Goal: Information Seeking & Learning: Learn about a topic

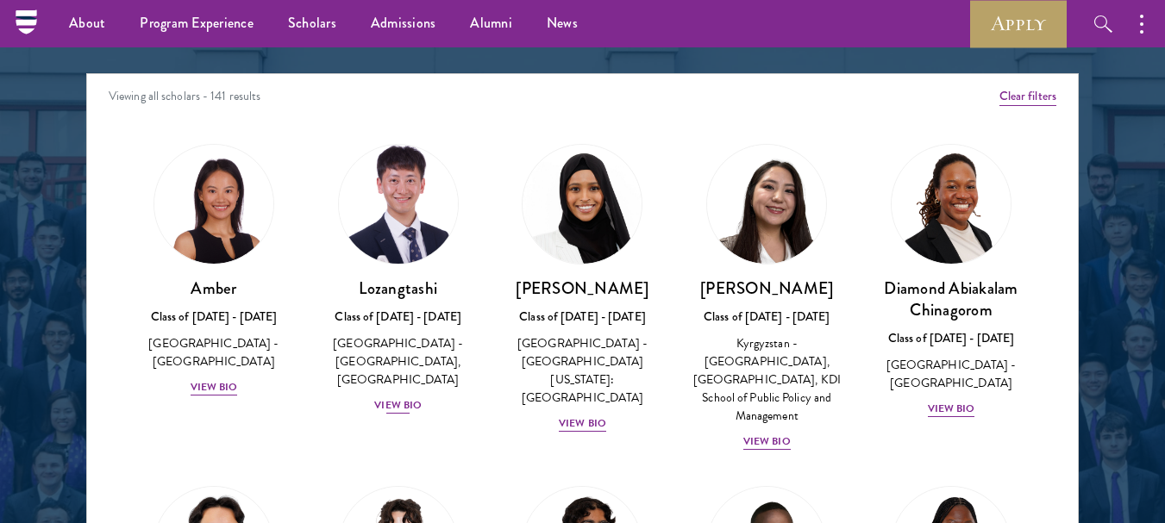
scroll to position [2173, 0]
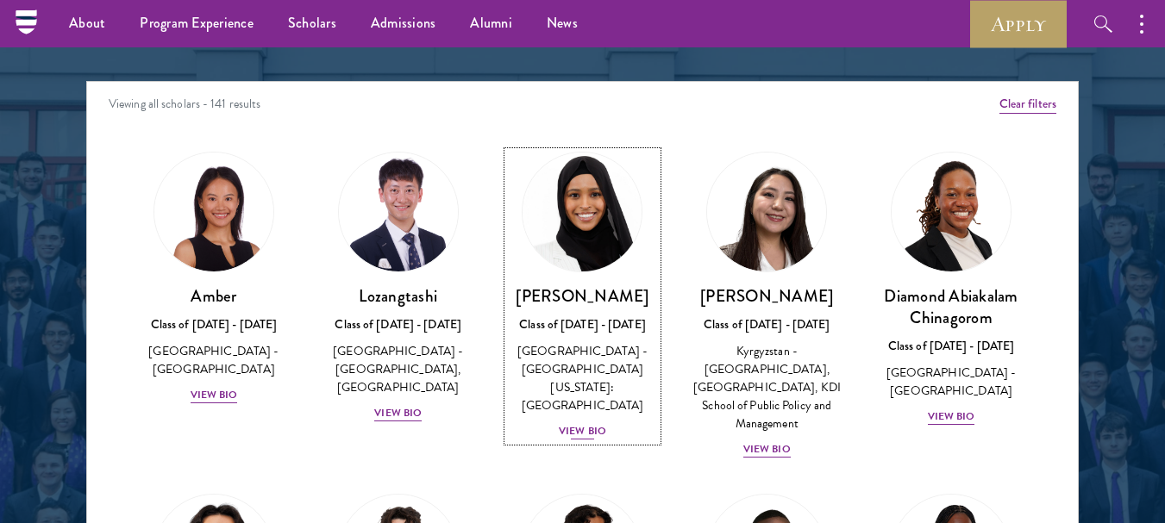
click at [578, 423] on div "View Bio" at bounding box center [582, 431] width 47 height 16
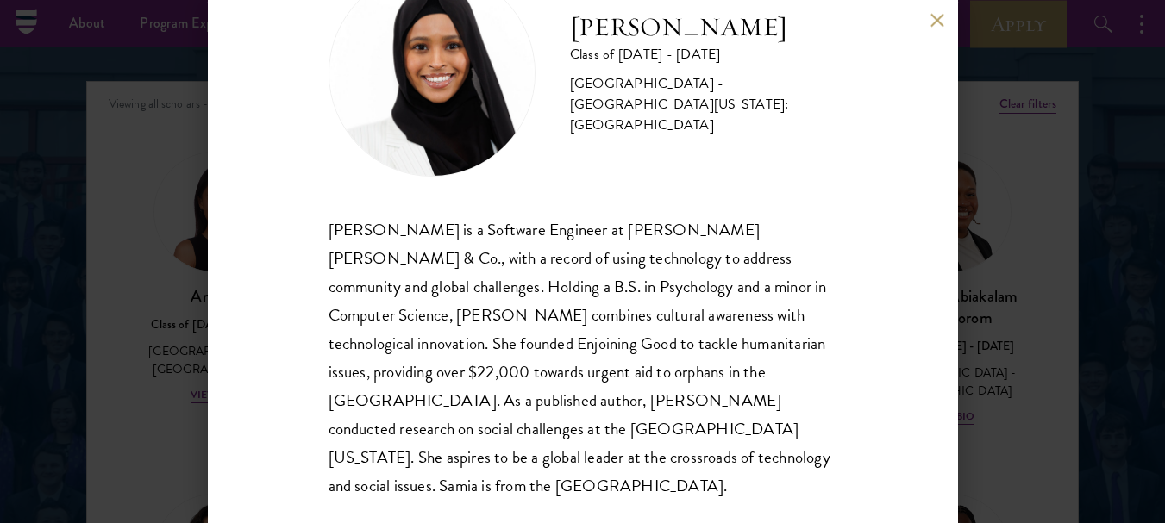
scroll to position [2167, 0]
click at [942, 25] on button at bounding box center [937, 20] width 15 height 15
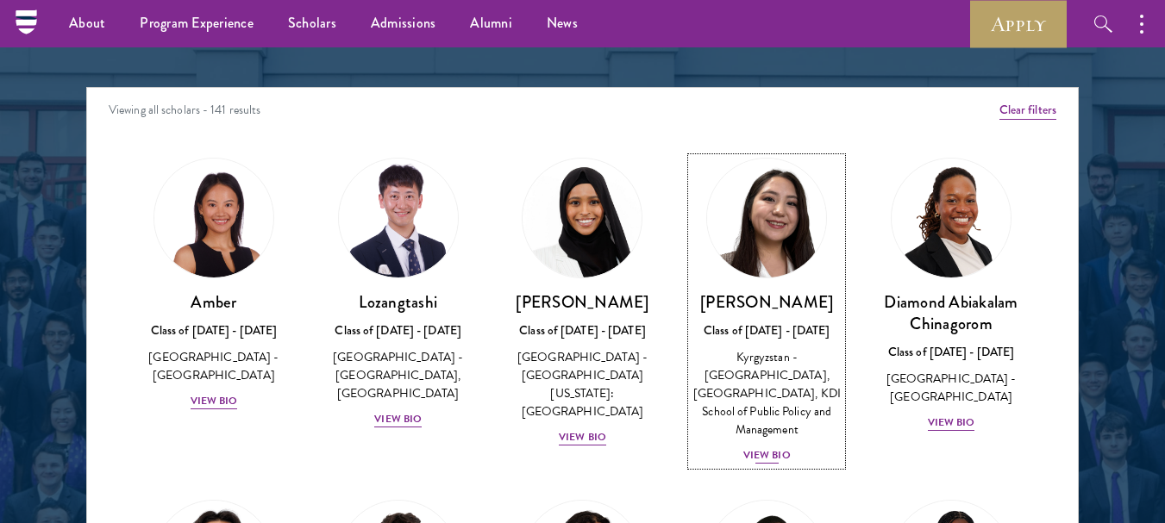
click at [769, 266] on img at bounding box center [766, 218] width 131 height 131
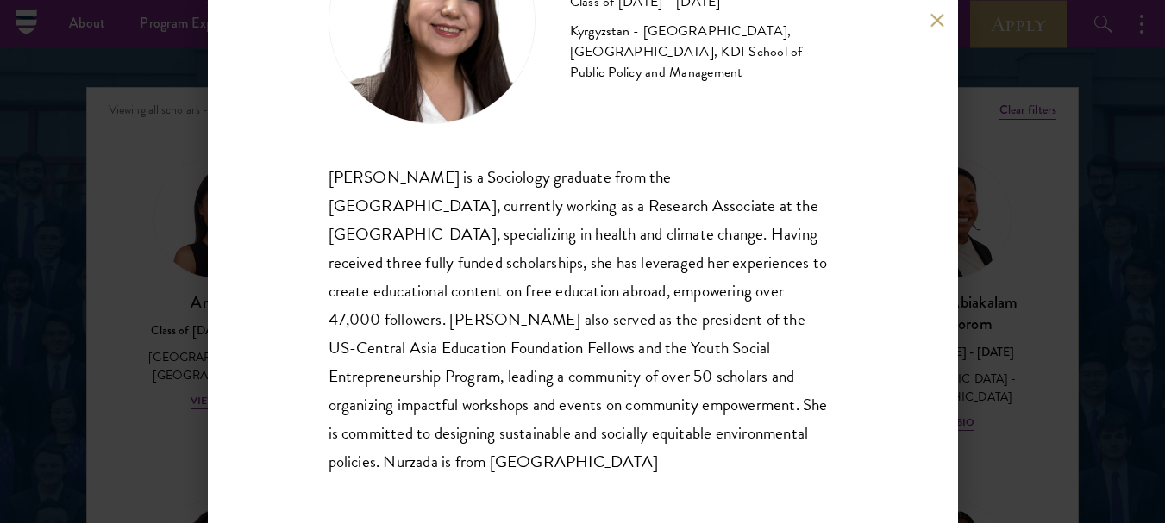
scroll to position [139, 0]
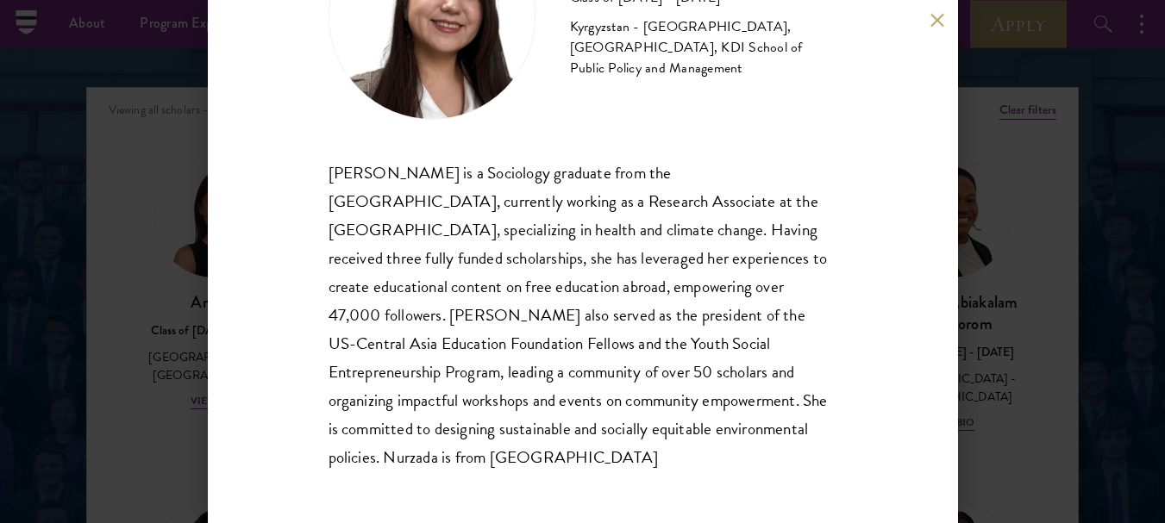
click at [936, 20] on button at bounding box center [937, 20] width 15 height 15
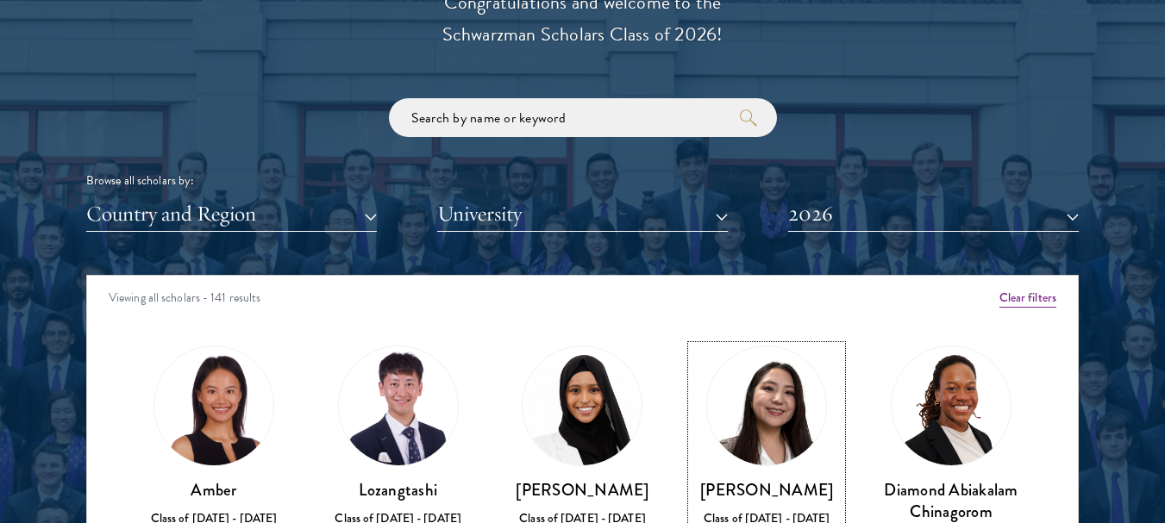
scroll to position [2167, 0]
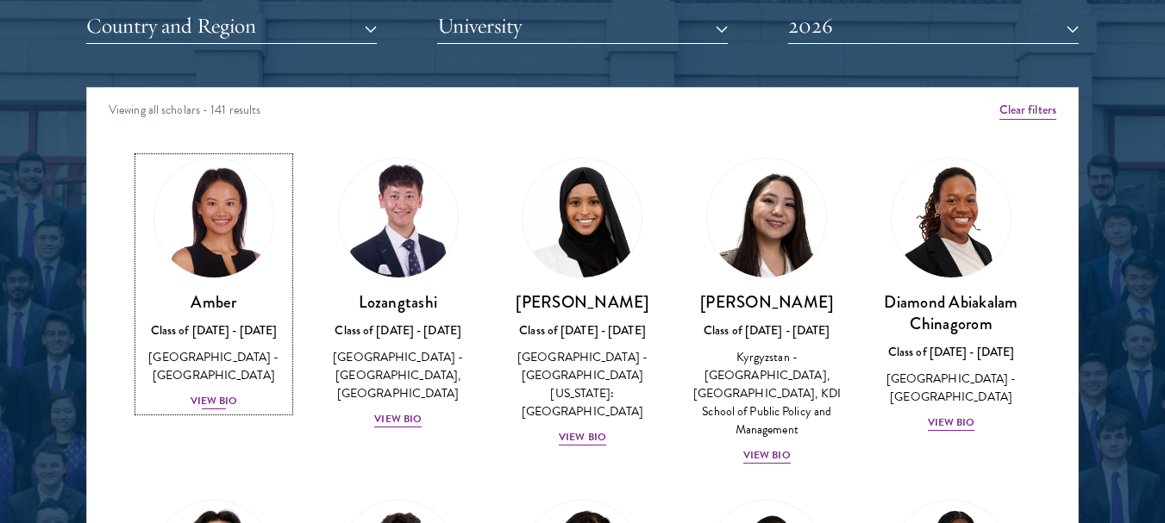
click at [219, 246] on img at bounding box center [213, 218] width 131 height 131
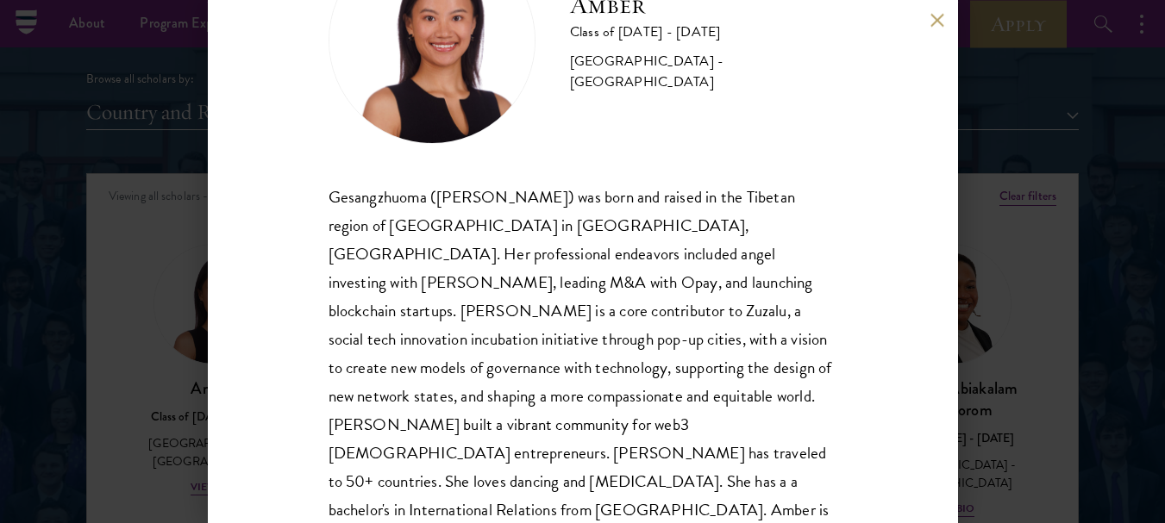
scroll to position [139, 0]
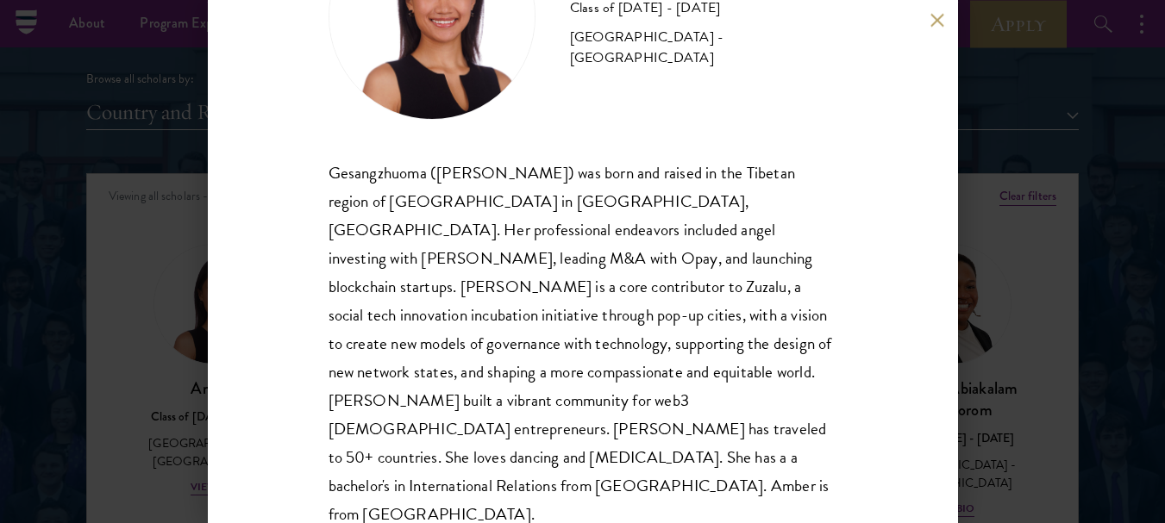
click at [943, 17] on button at bounding box center [937, 20] width 15 height 15
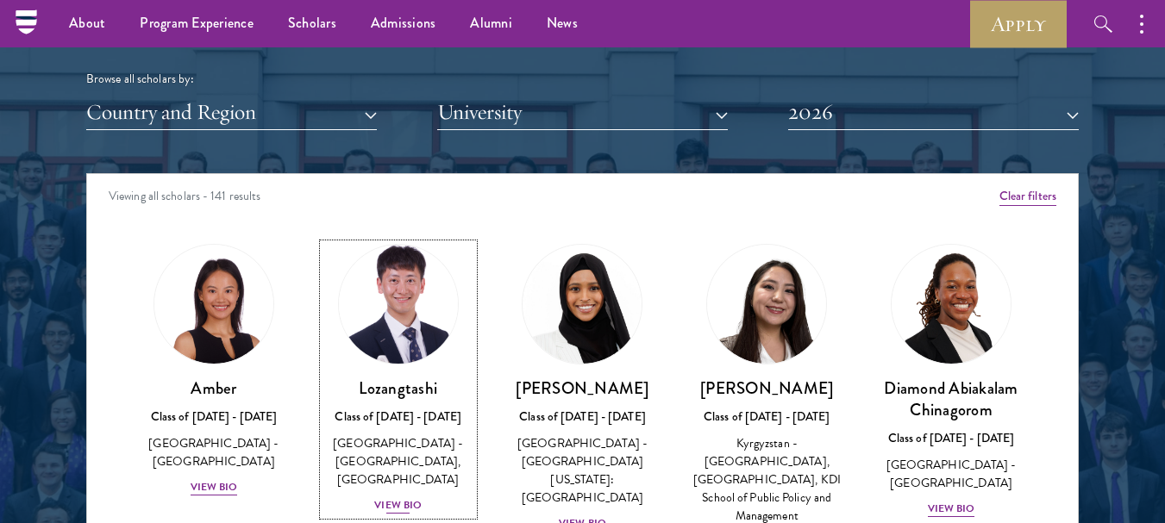
click at [375, 333] on img at bounding box center [398, 304] width 131 height 131
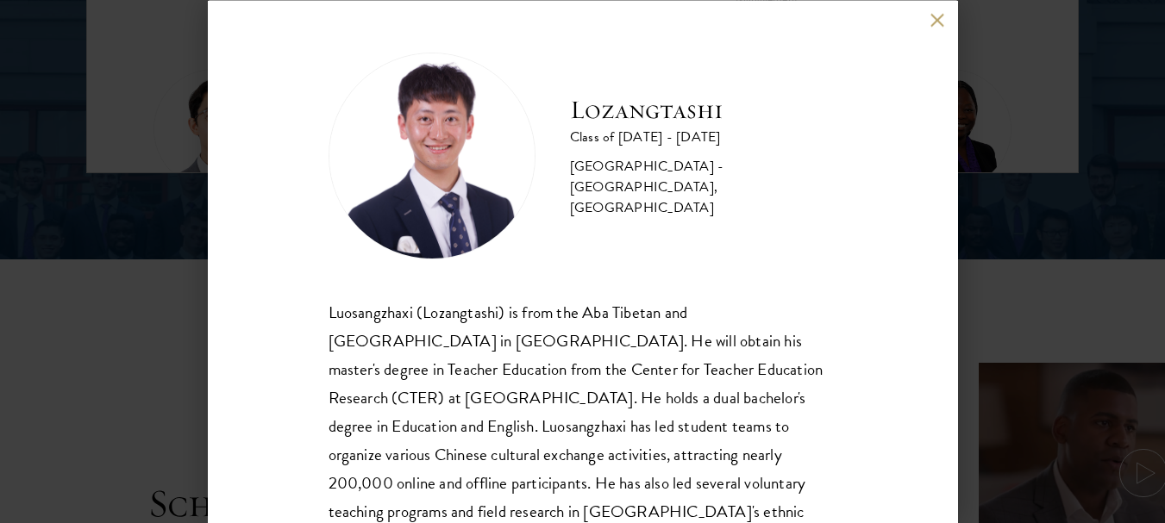
click at [933, 30] on div "Lozangtashi Class of [DATE] - [DATE] [GEOGRAPHIC_DATA] - [GEOGRAPHIC_DATA], [GE…" at bounding box center [583, 261] width 750 height 523
click at [936, 17] on button at bounding box center [937, 20] width 15 height 15
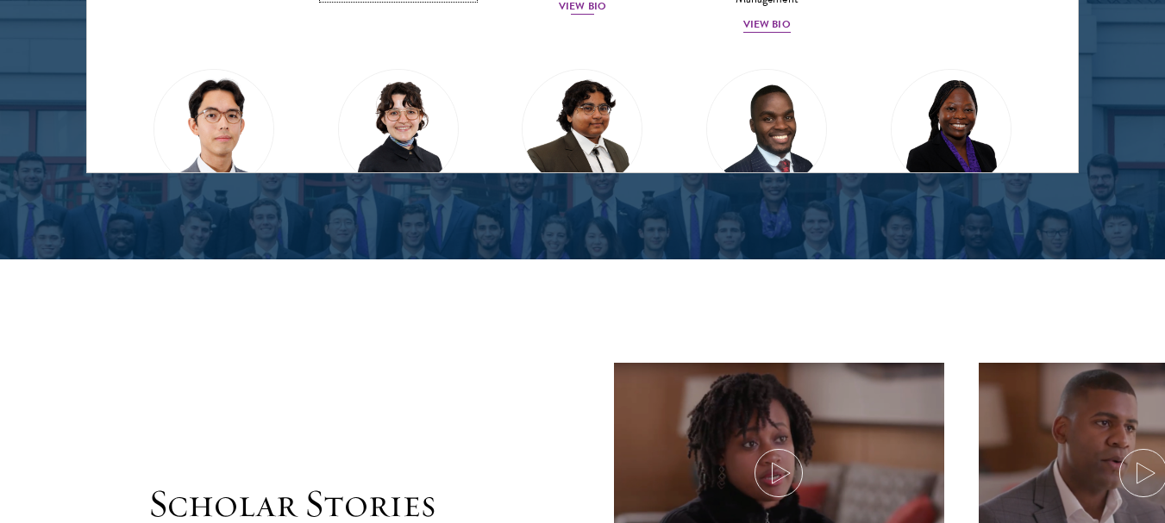
scroll to position [2199, 0]
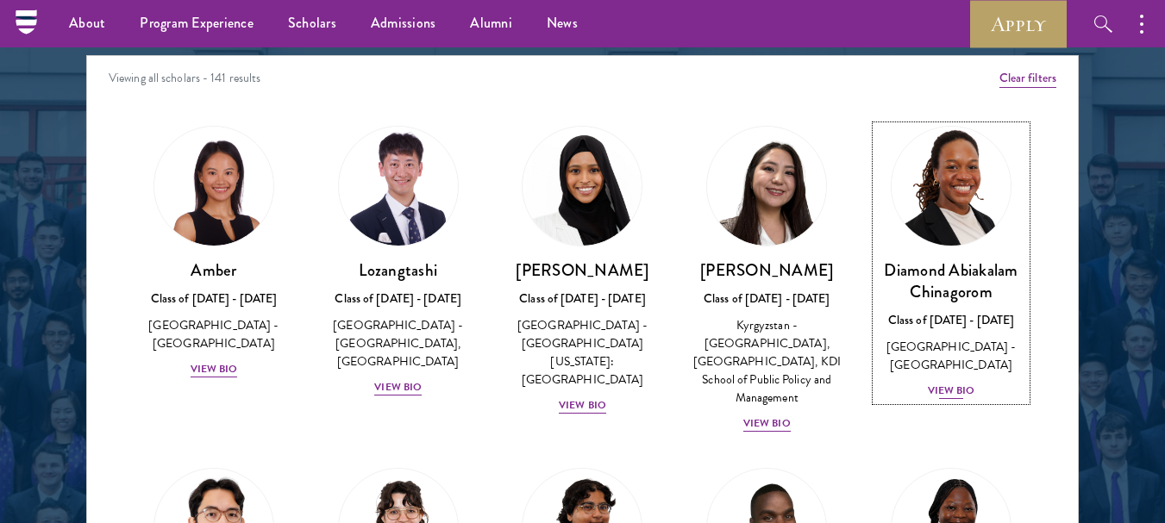
click at [946, 209] on img at bounding box center [950, 186] width 131 height 131
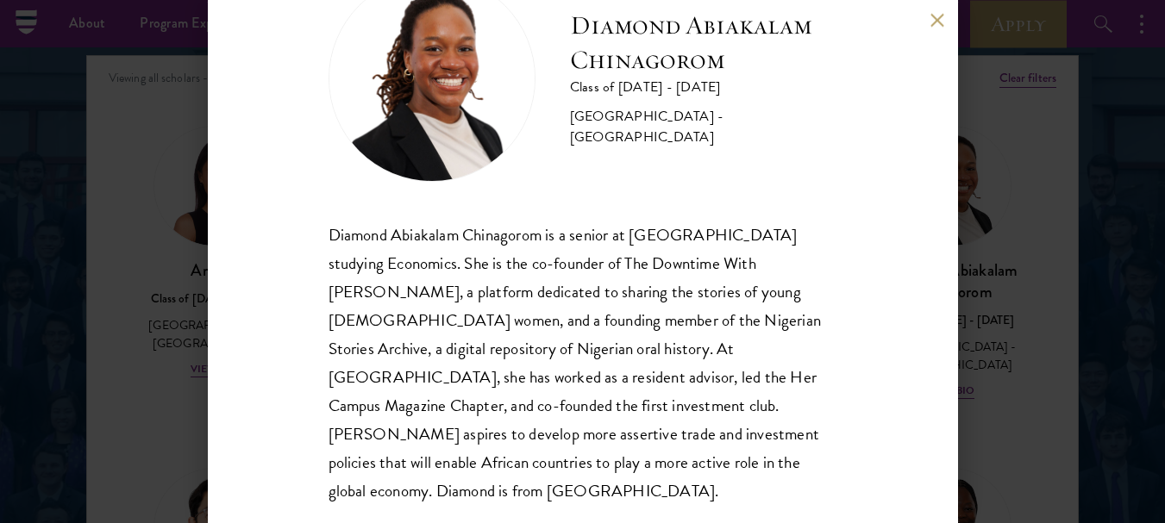
scroll to position [82, 0]
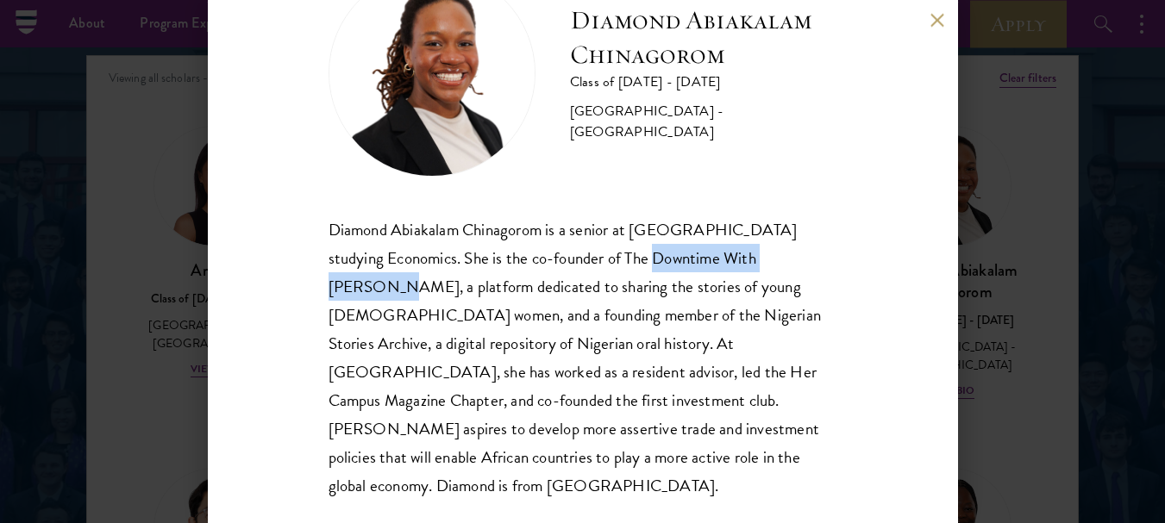
drag, startPoint x: 630, startPoint y: 253, endPoint x: 803, endPoint y: 260, distance: 172.6
click at [804, 260] on div "Diamond Abiakalam Chinagorom is a senior at [GEOGRAPHIC_DATA] studying Economic…" at bounding box center [583, 358] width 509 height 285
copy div "The Downtime With [PERSON_NAME]"
click at [464, 253] on div "Diamond Abiakalam Chinagorom is a senior at [GEOGRAPHIC_DATA] studying Economic…" at bounding box center [583, 358] width 509 height 285
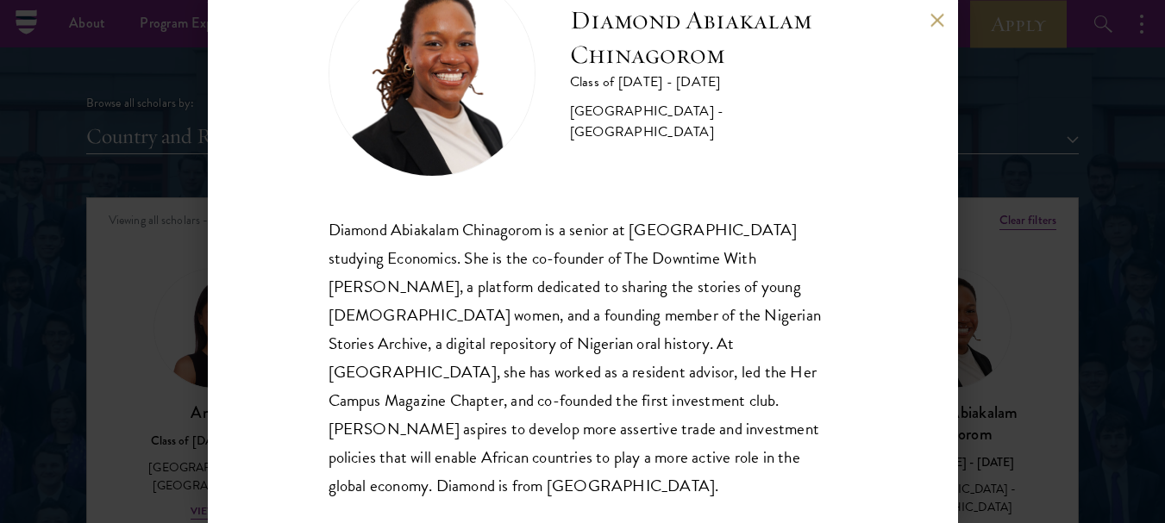
scroll to position [2026, 0]
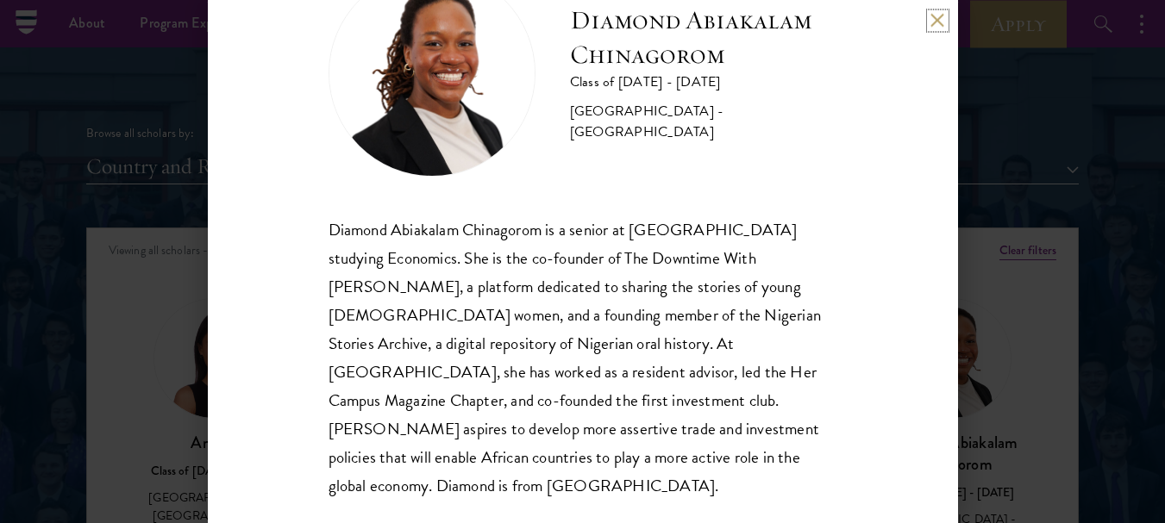
click at [934, 22] on button at bounding box center [937, 20] width 15 height 15
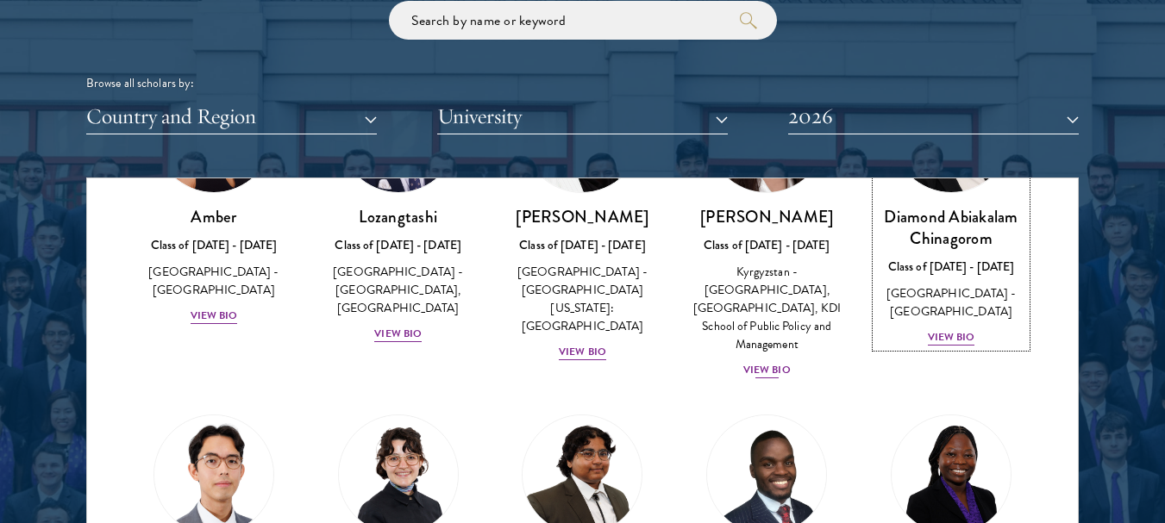
scroll to position [259, 0]
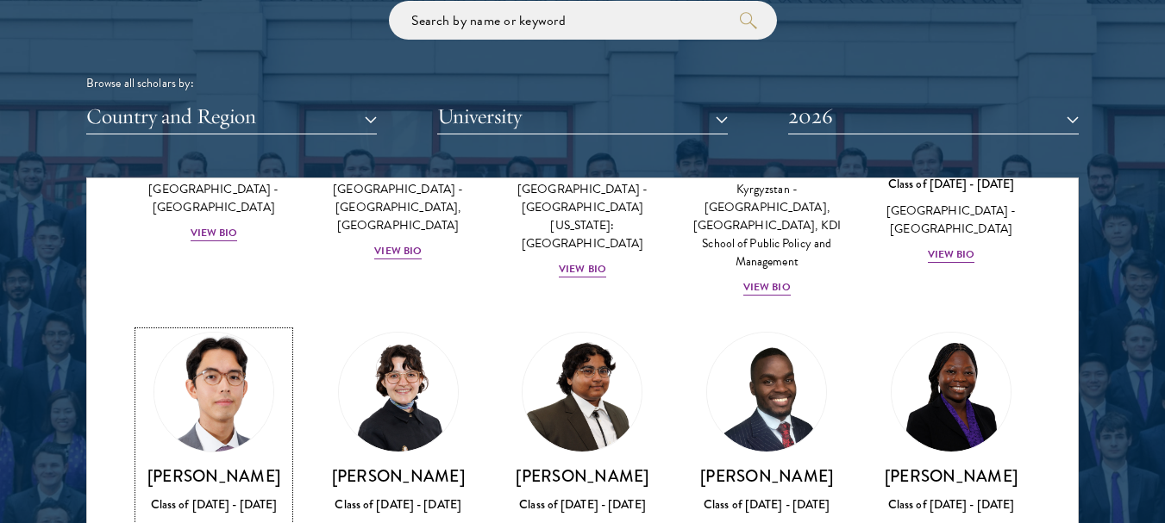
click at [198, 382] on img at bounding box center [213, 392] width 131 height 131
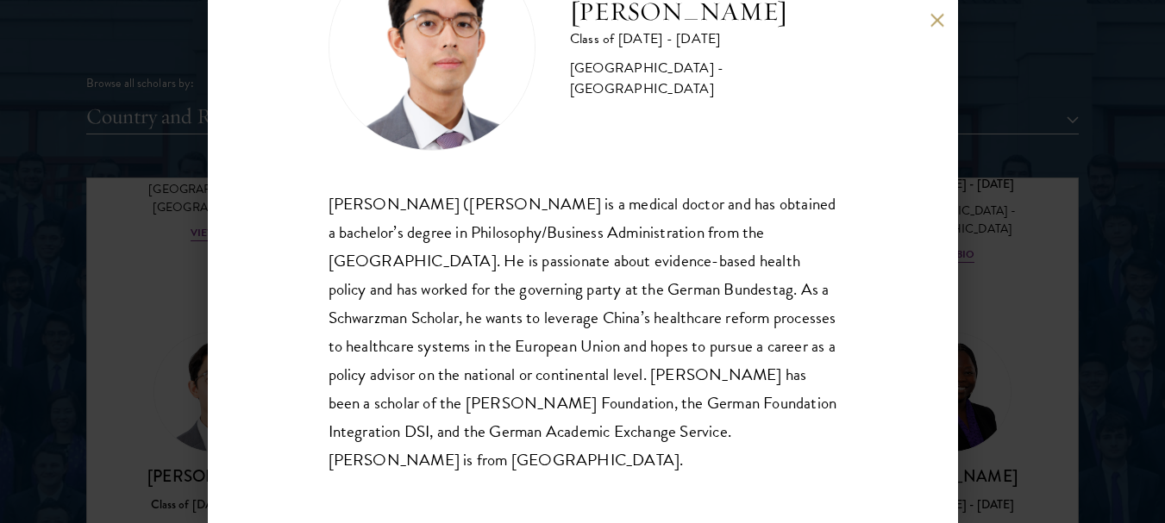
scroll to position [110, 0]
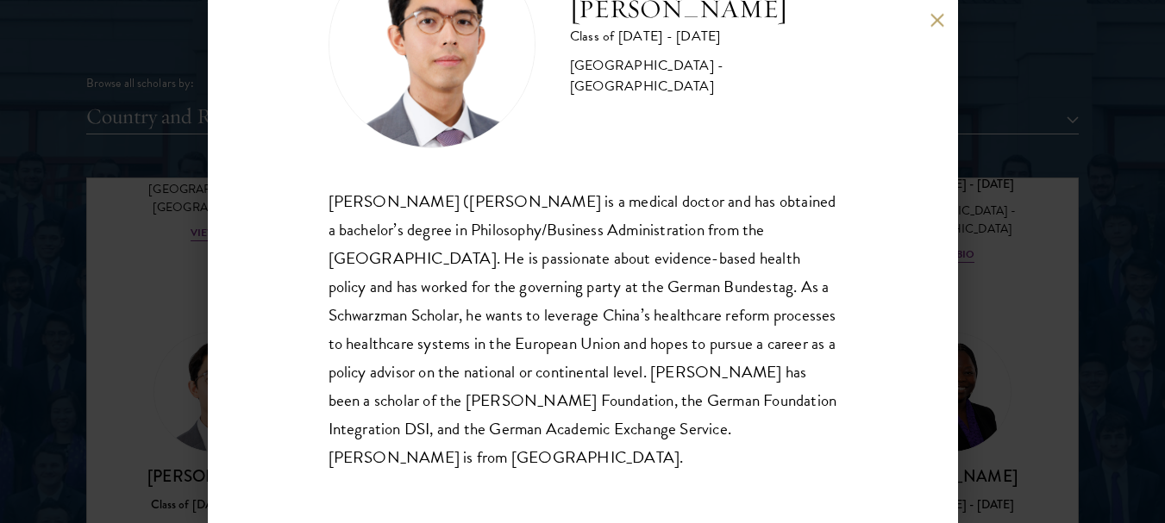
click at [935, 28] on div "[PERSON_NAME] Class of [DATE] - [DATE] [GEOGRAPHIC_DATA] - [GEOGRAPHIC_DATA] [P…" at bounding box center [583, 261] width 750 height 523
click at [937, 19] on button at bounding box center [937, 20] width 15 height 15
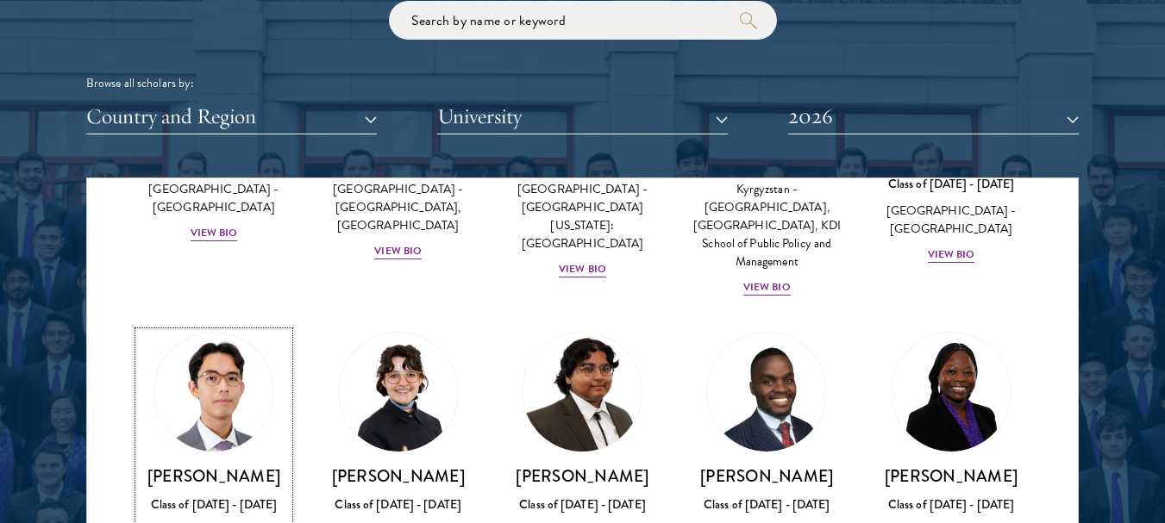
scroll to position [2138, 0]
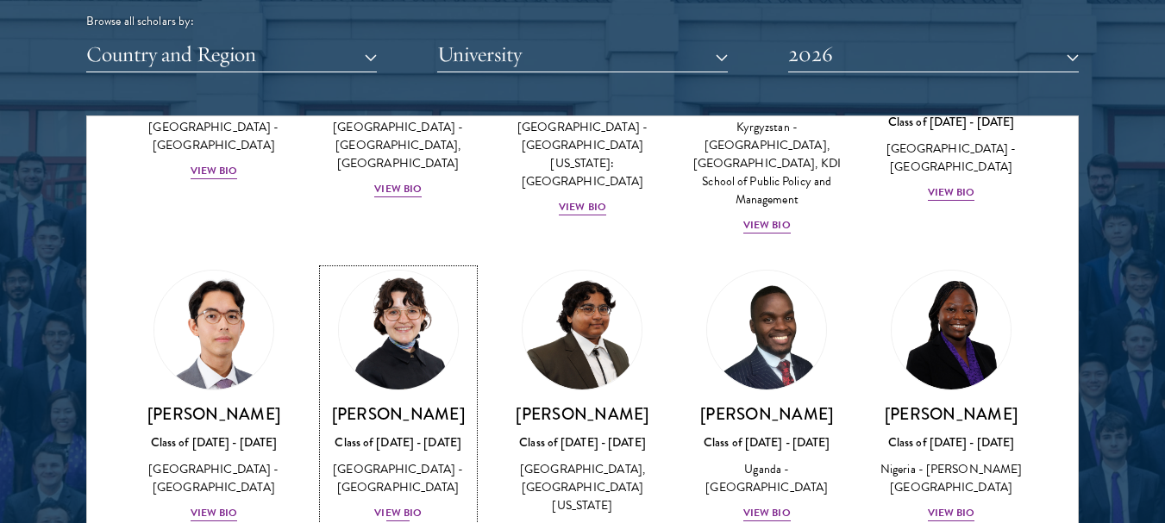
click at [372, 324] on img at bounding box center [398, 330] width 131 height 131
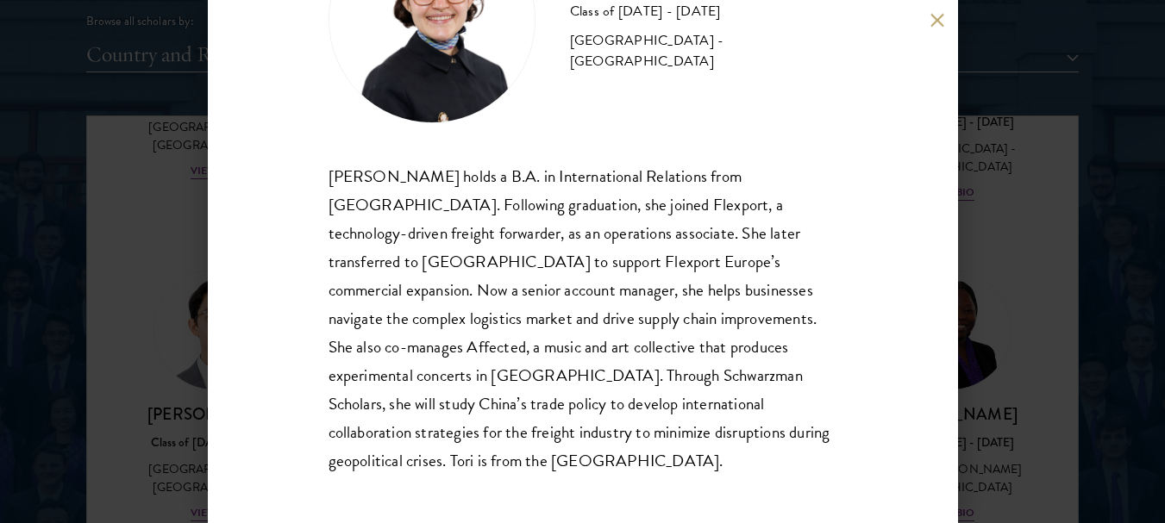
scroll to position [139, 0]
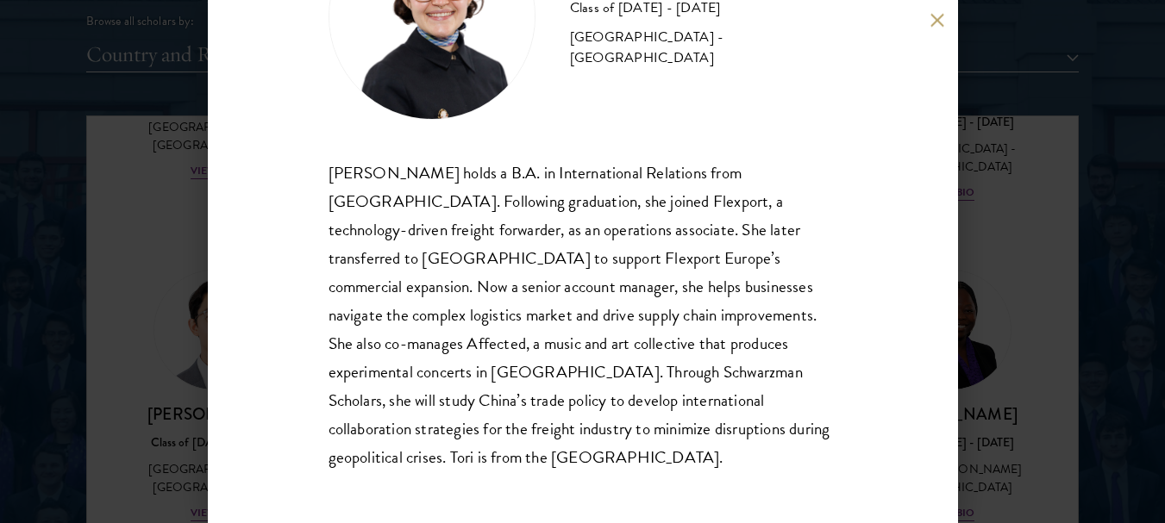
click at [936, 21] on button at bounding box center [937, 20] width 15 height 15
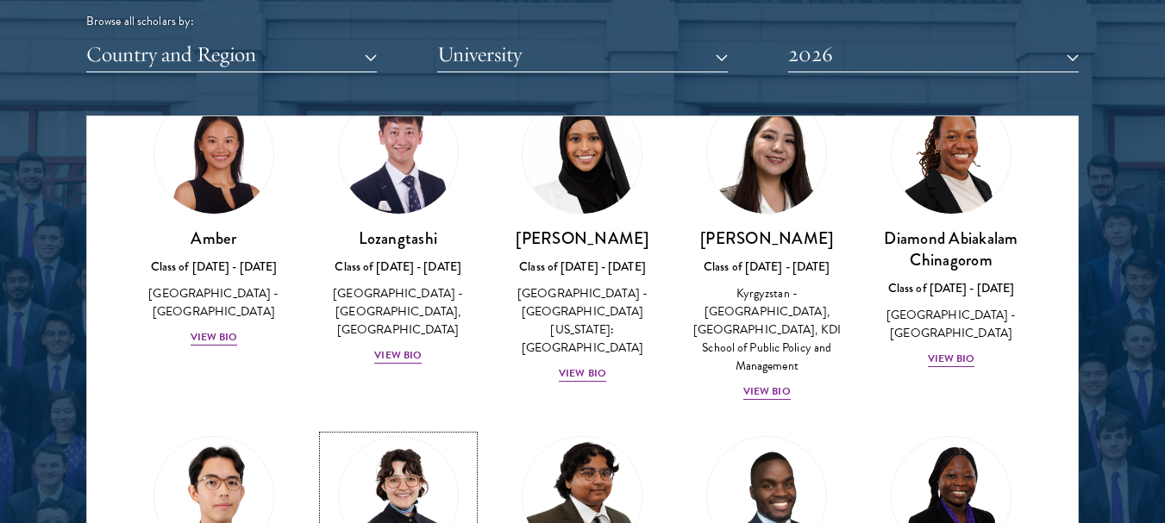
scroll to position [86, 0]
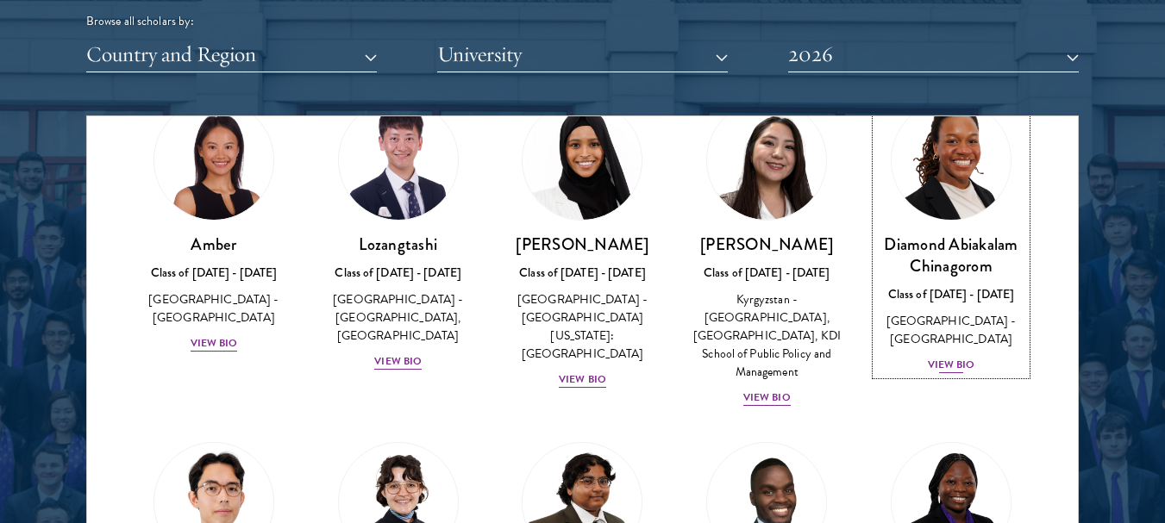
click at [946, 178] on img at bounding box center [950, 160] width 131 height 131
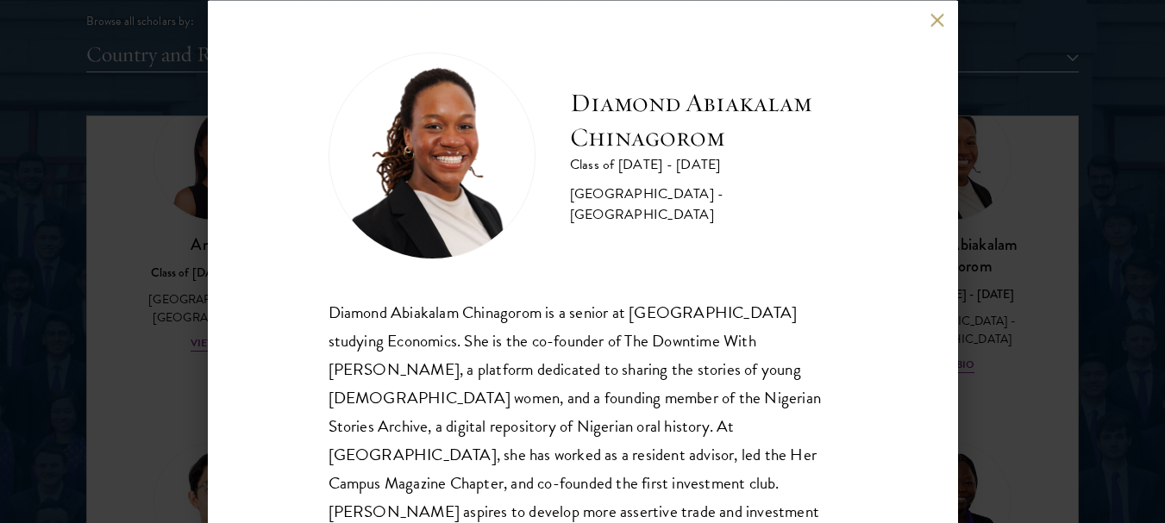
scroll to position [82, 0]
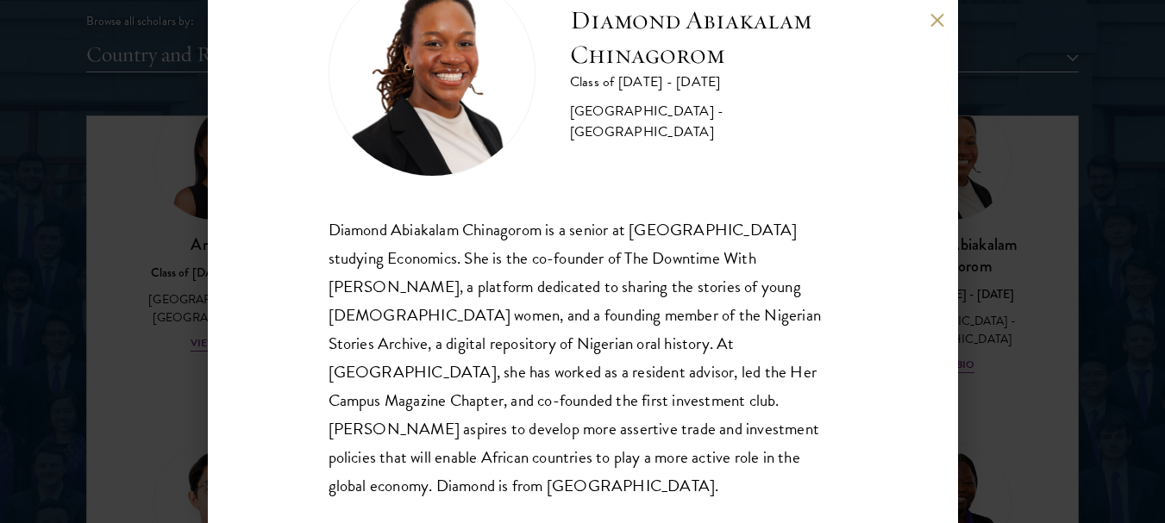
click at [936, 22] on button at bounding box center [937, 20] width 15 height 15
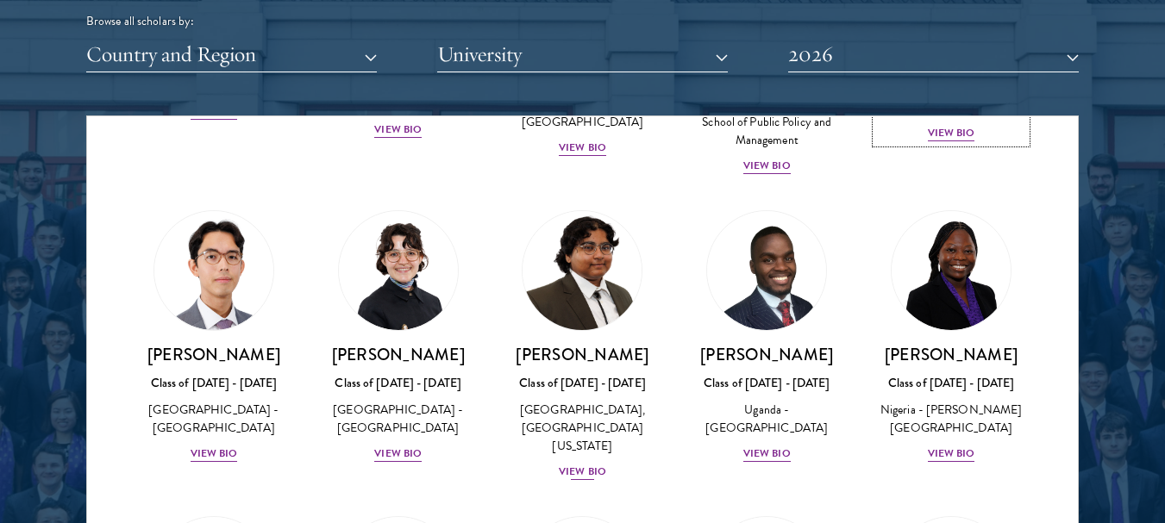
scroll to position [329, 0]
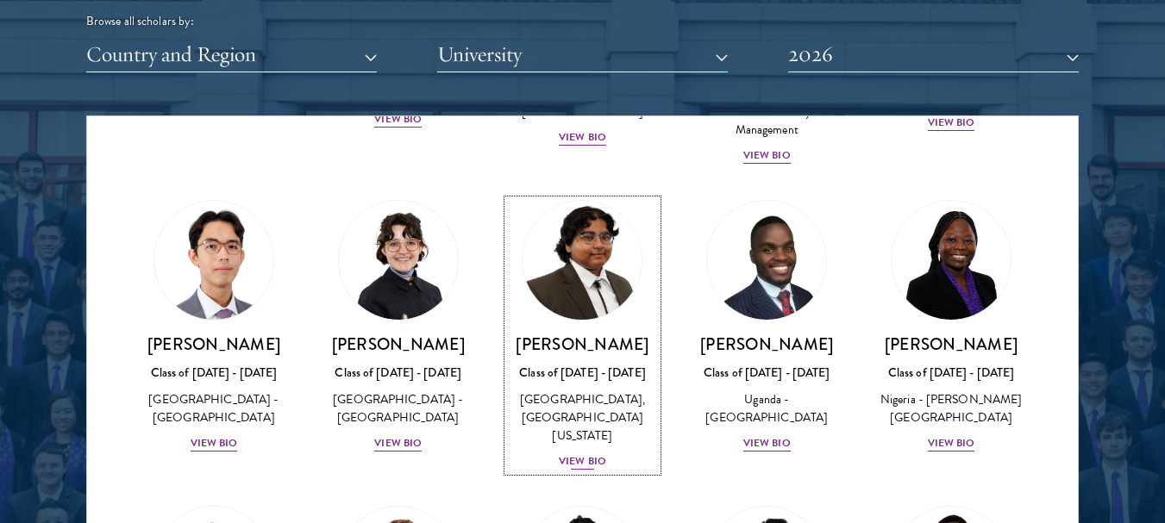
click at [566, 262] on img at bounding box center [582, 260] width 131 height 131
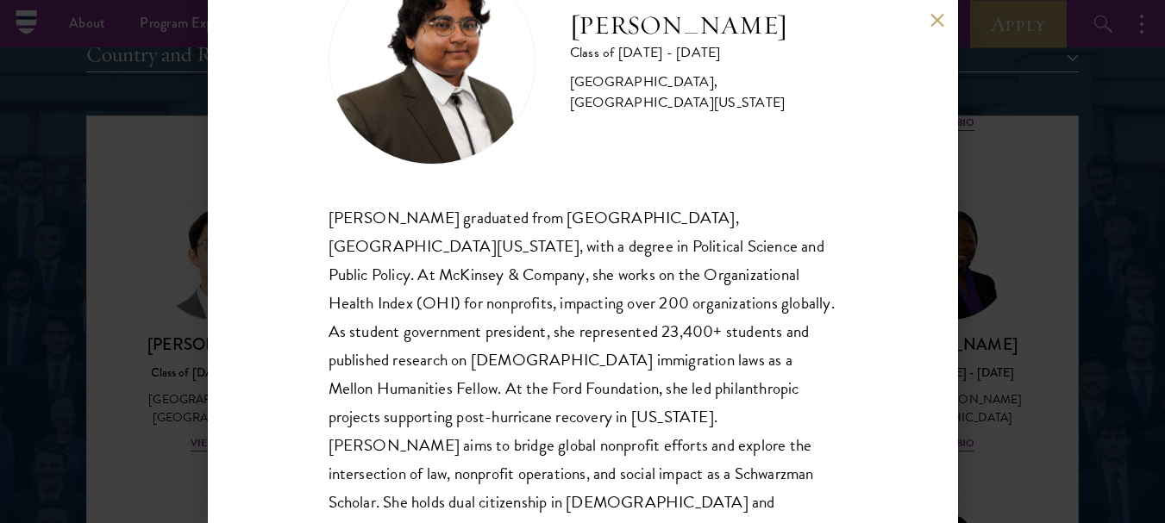
scroll to position [139, 0]
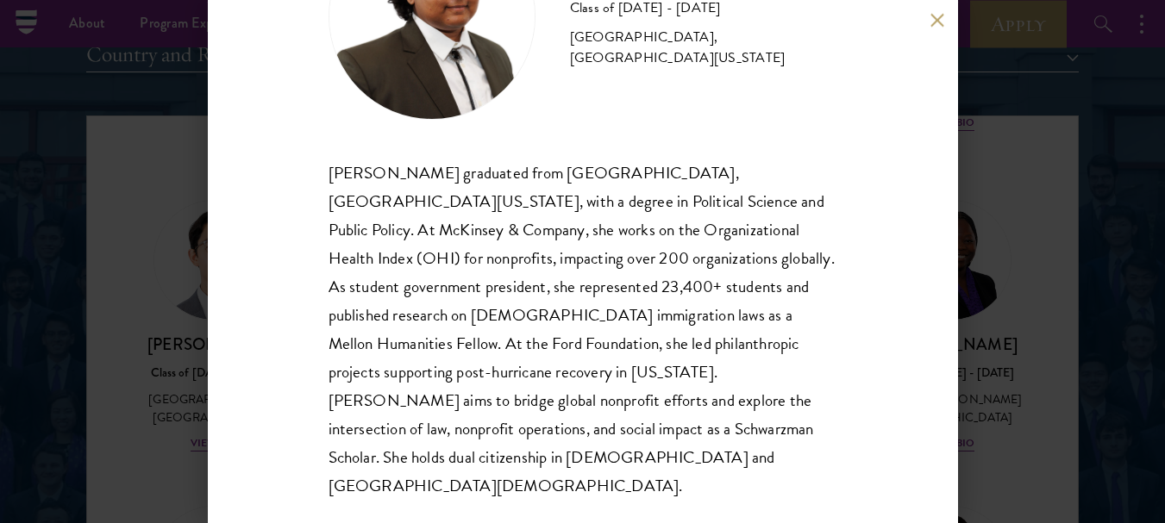
click at [938, 22] on button at bounding box center [937, 20] width 15 height 15
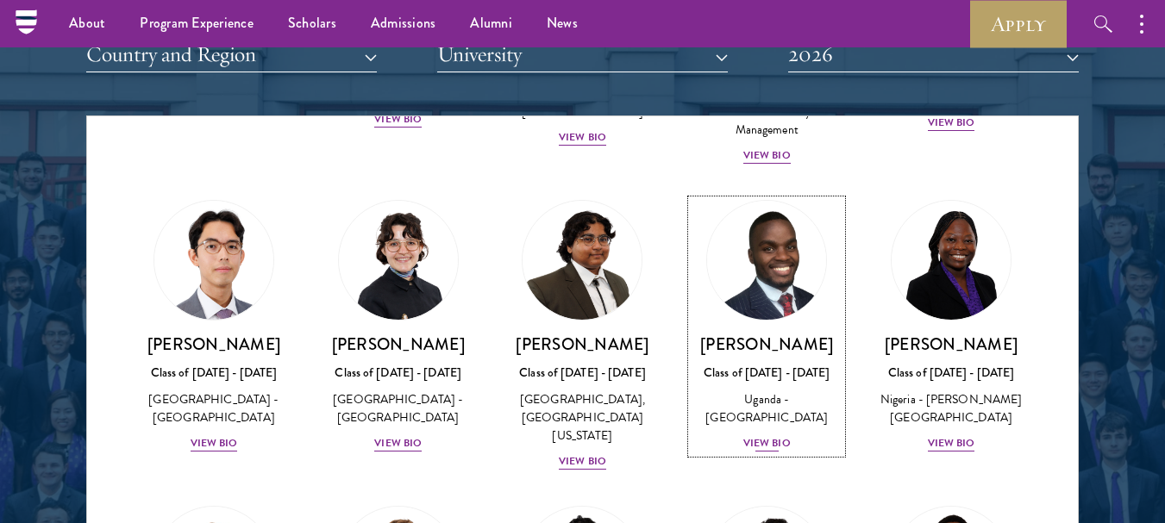
click at [750, 260] on img at bounding box center [766, 260] width 131 height 131
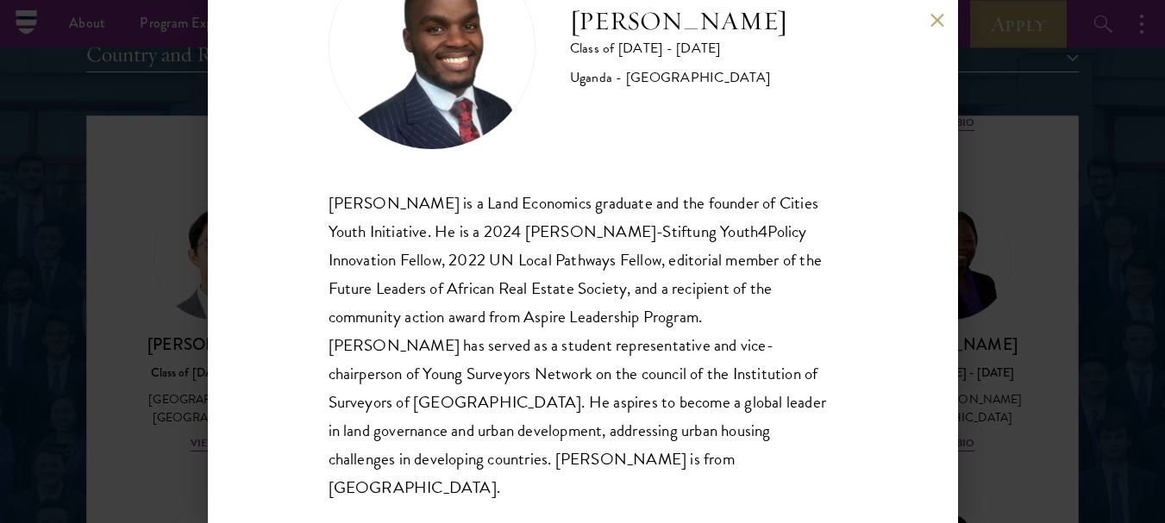
scroll to position [110, 0]
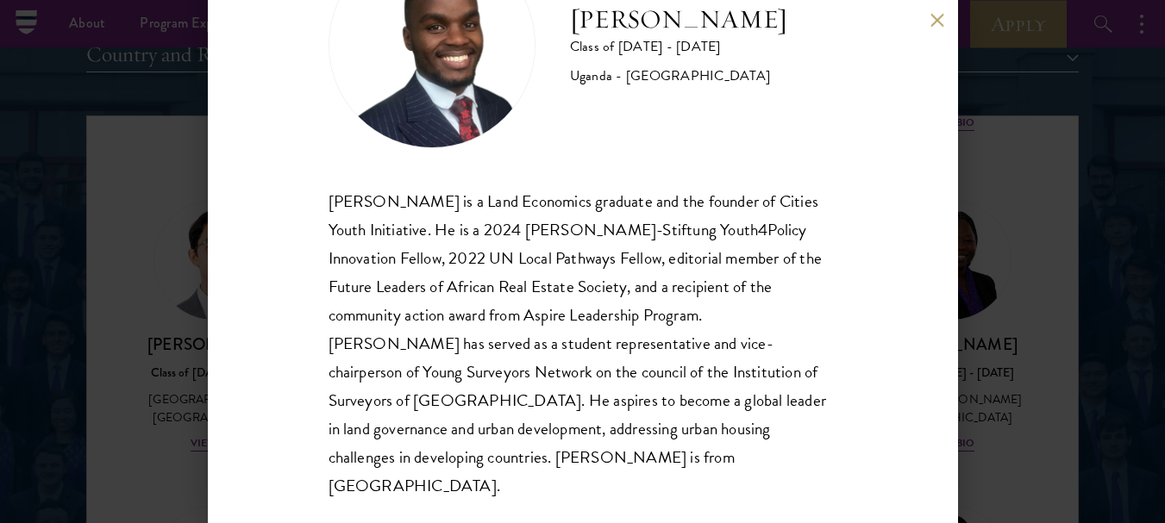
click at [931, 22] on button at bounding box center [937, 20] width 15 height 15
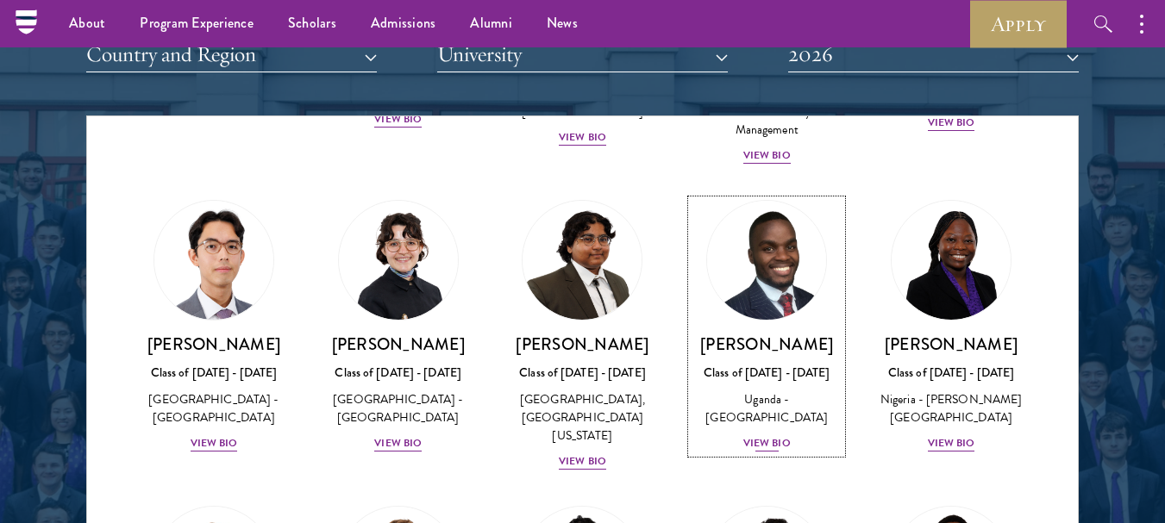
click at [732, 294] on img at bounding box center [766, 260] width 131 height 131
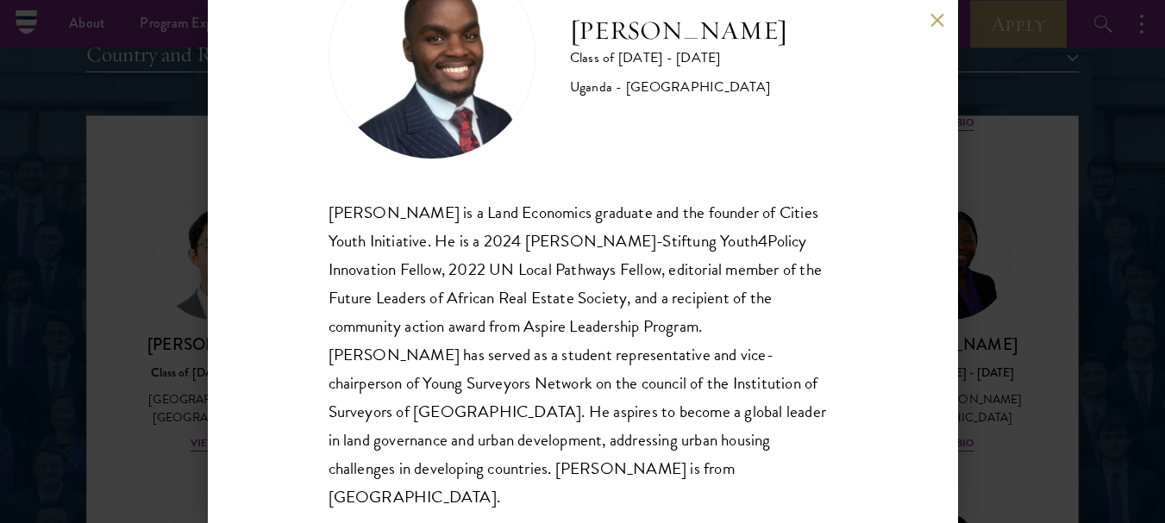
scroll to position [110, 0]
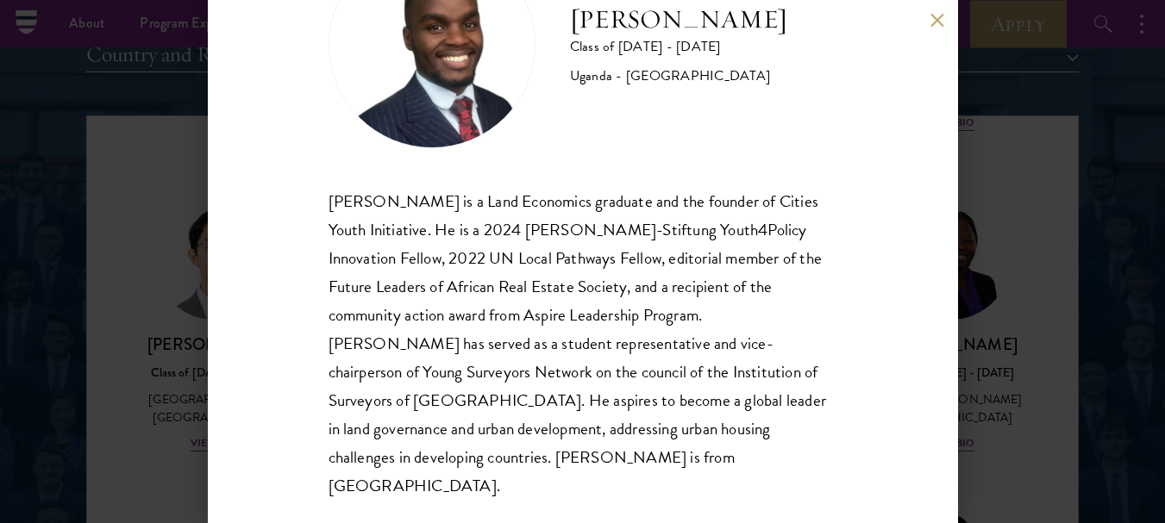
click at [944, 20] on button at bounding box center [937, 20] width 15 height 15
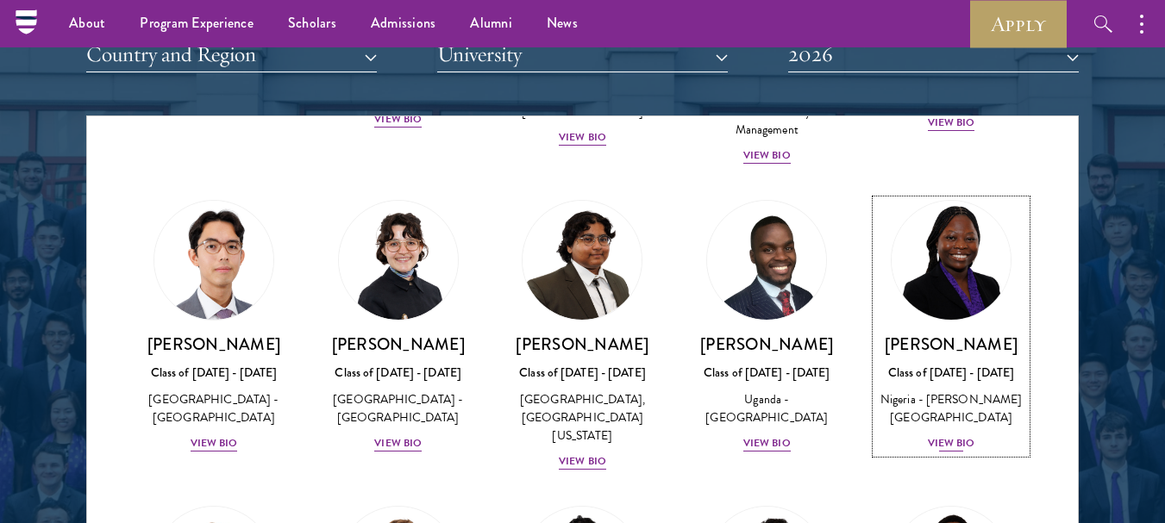
click at [940, 283] on img at bounding box center [950, 260] width 131 height 131
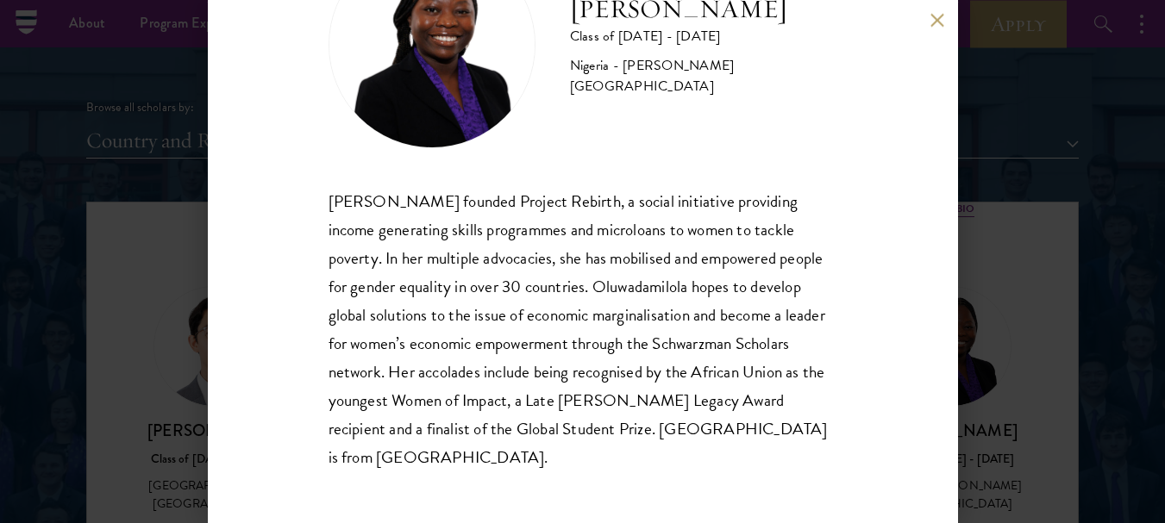
scroll to position [1966, 0]
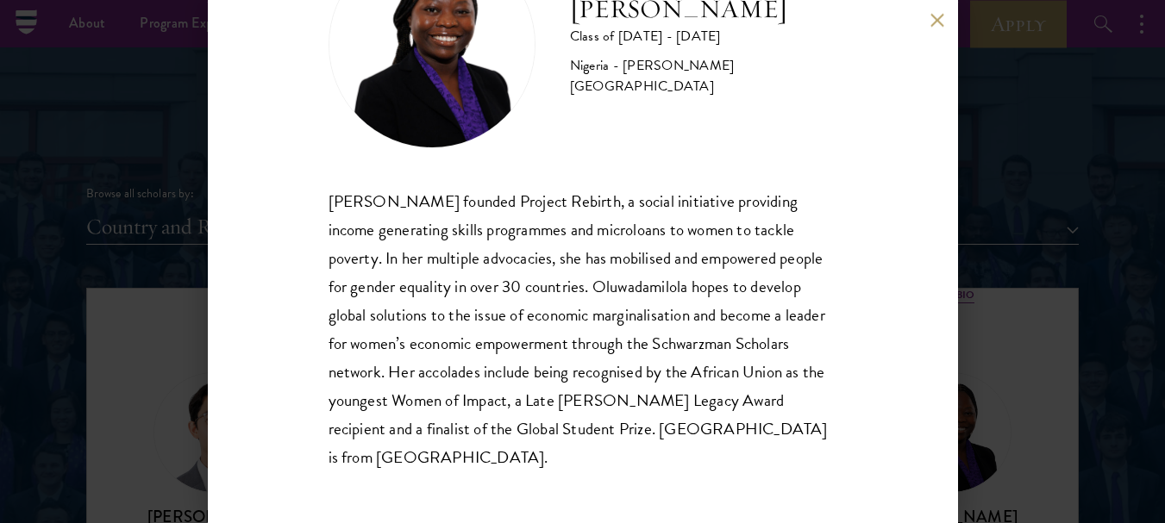
click at [936, 19] on button at bounding box center [937, 20] width 15 height 15
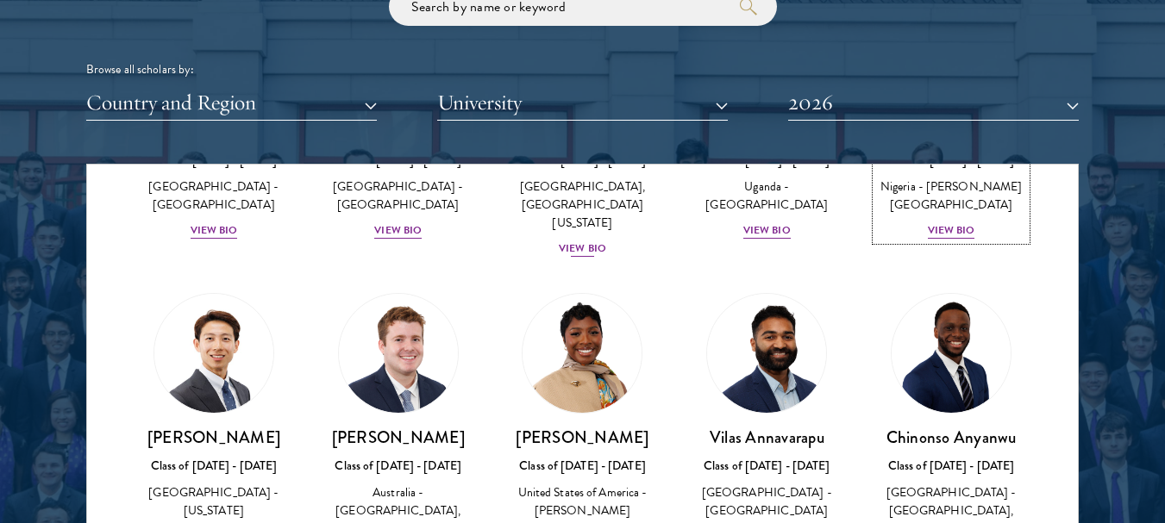
scroll to position [760, 0]
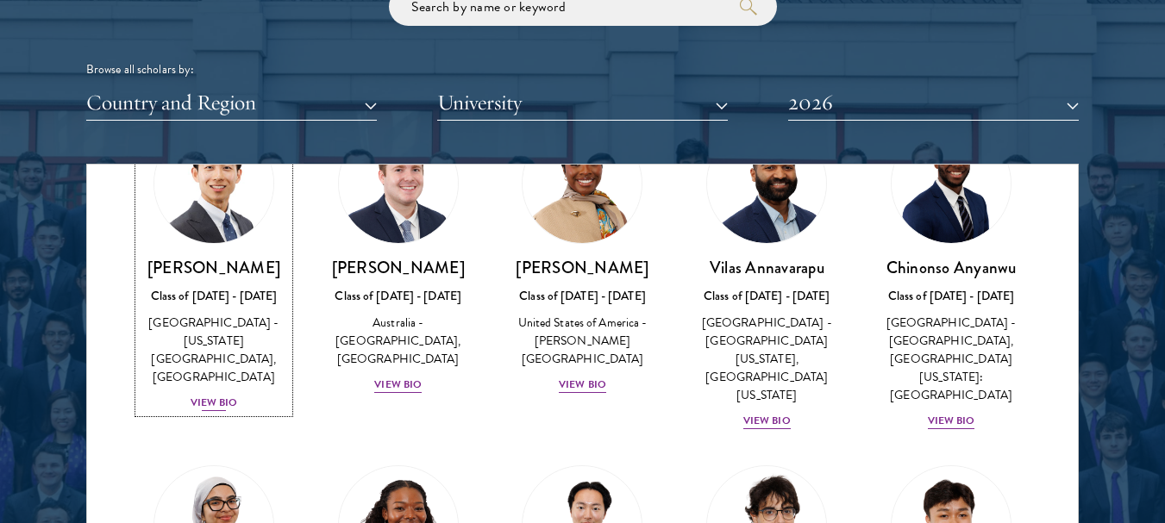
click at [203, 229] on img at bounding box center [213, 183] width 131 height 131
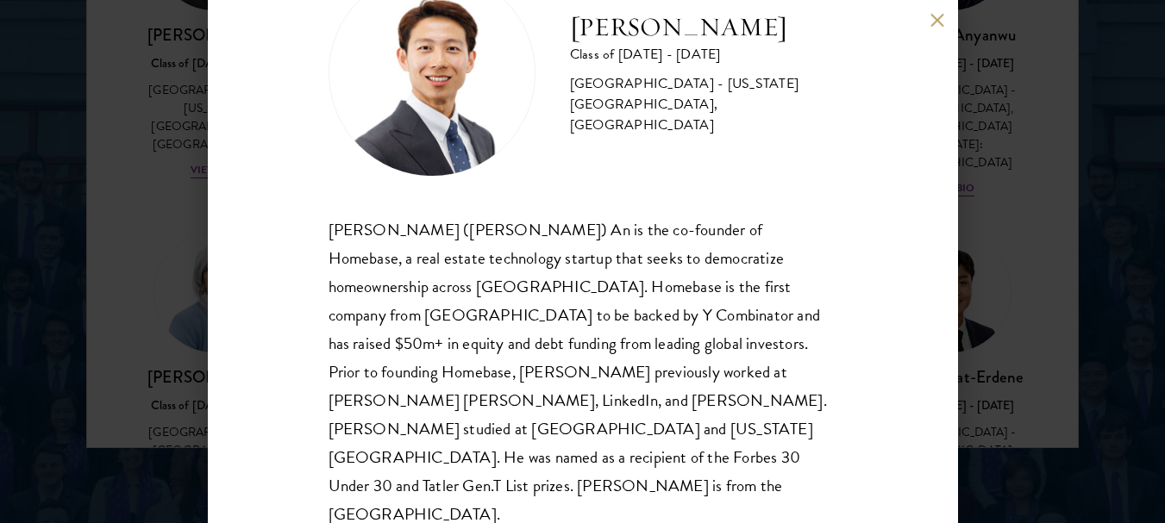
scroll to position [2349, 0]
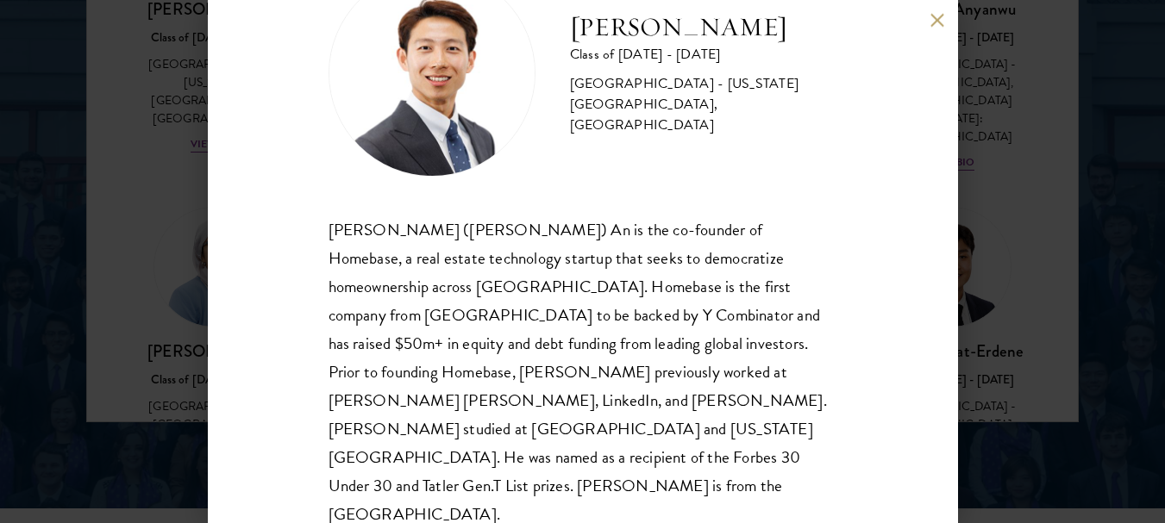
click at [941, 25] on button at bounding box center [937, 20] width 15 height 15
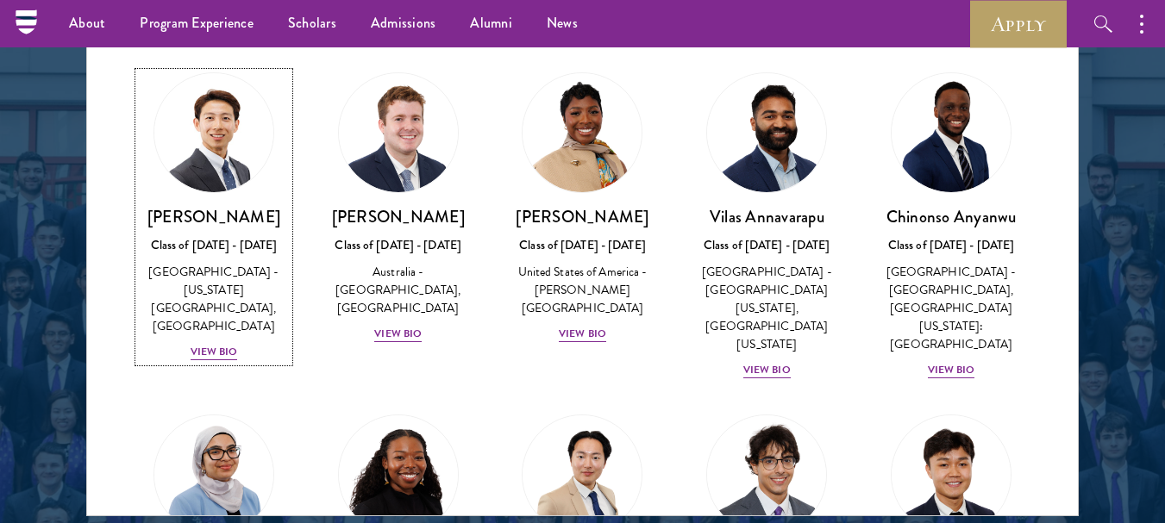
scroll to position [635, 0]
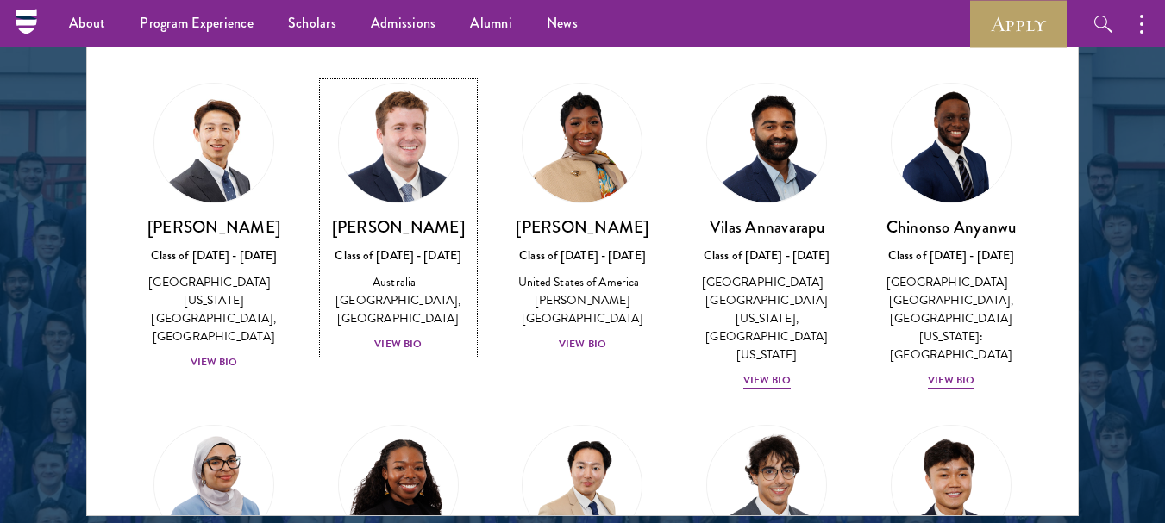
click at [410, 161] on img at bounding box center [398, 143] width 131 height 131
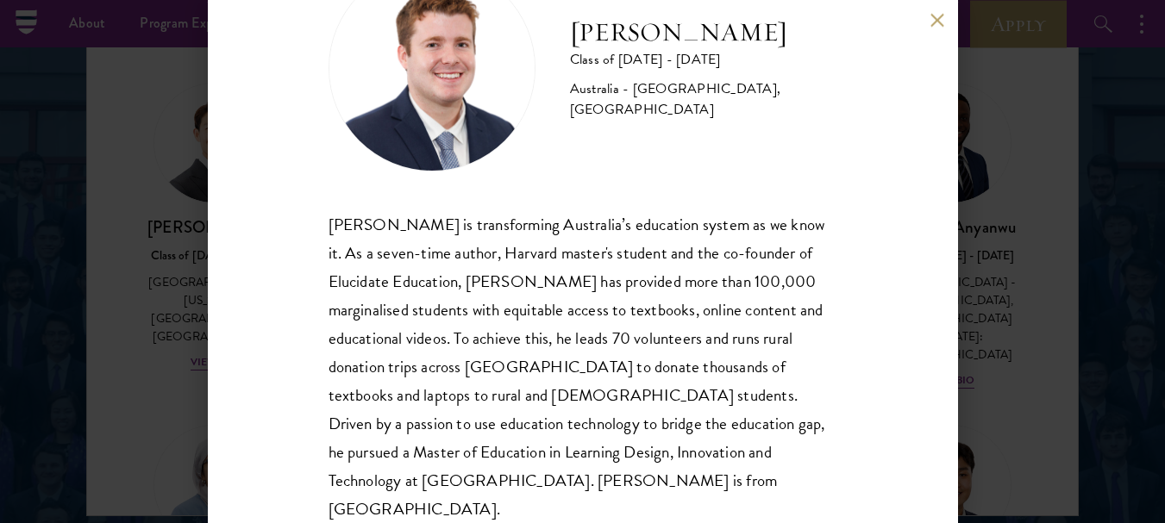
scroll to position [110, 0]
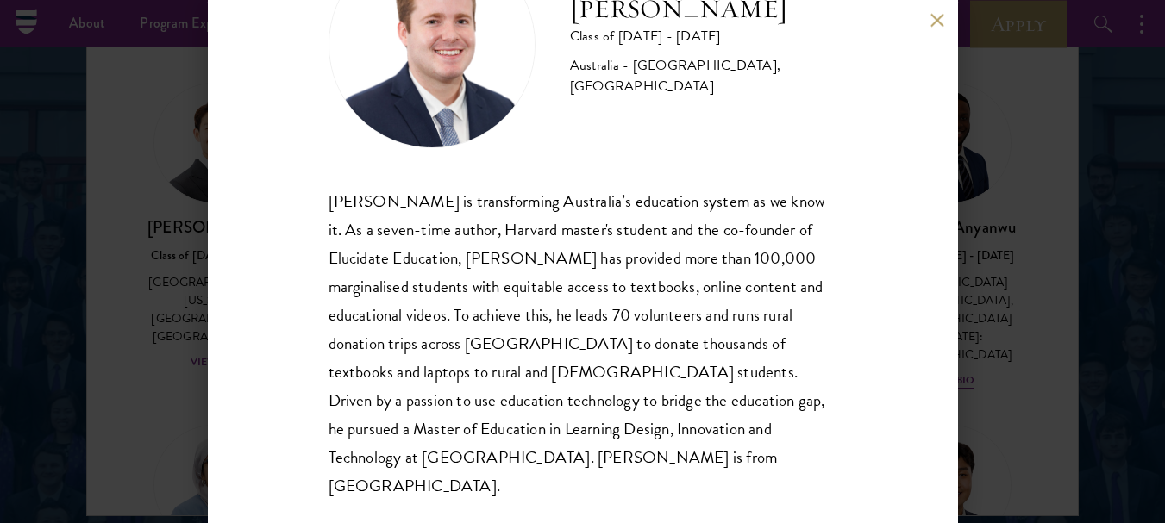
click at [930, 15] on button at bounding box center [937, 20] width 15 height 15
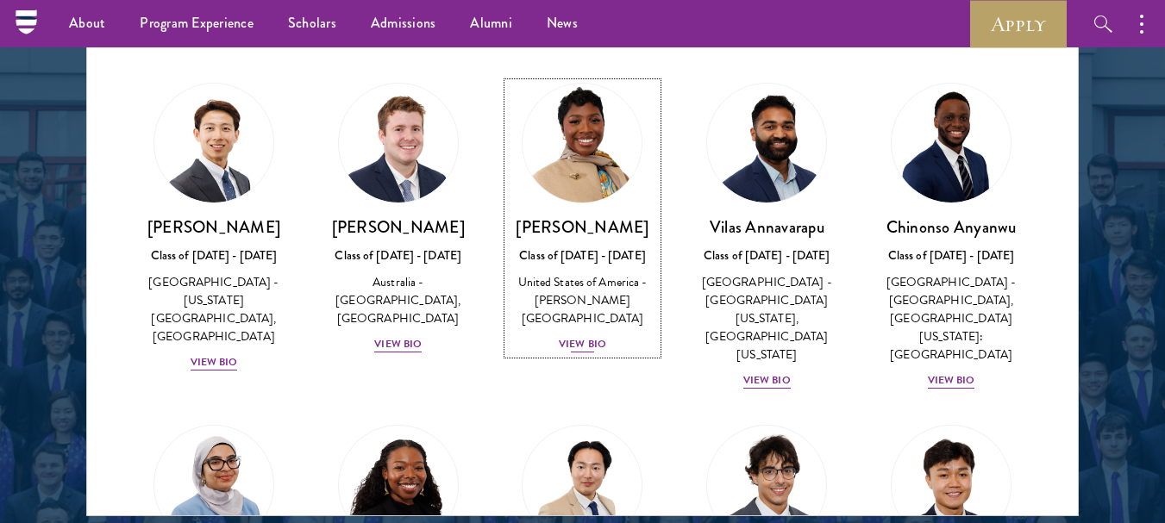
click at [575, 187] on img at bounding box center [582, 143] width 131 height 131
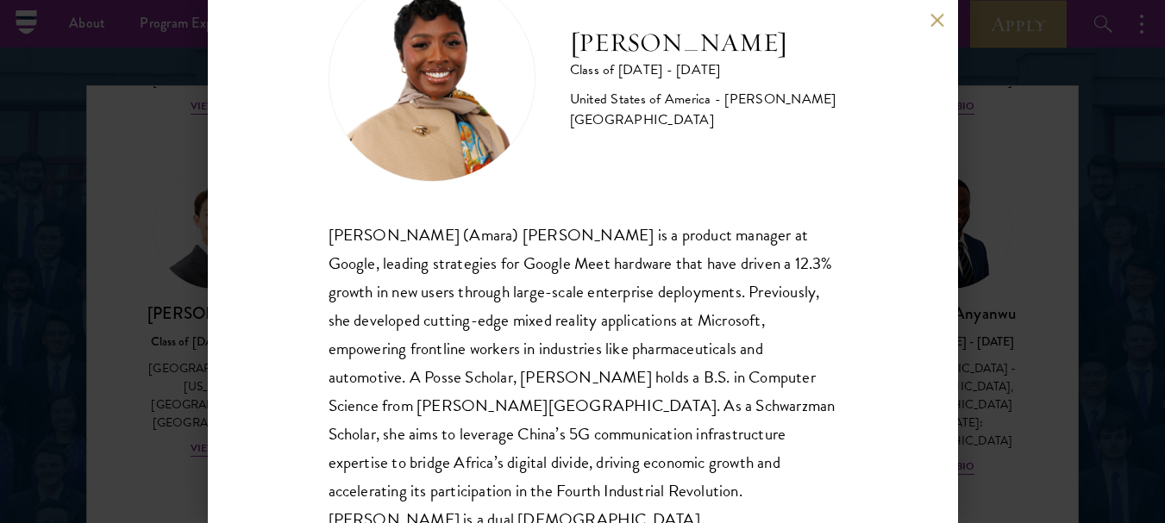
scroll to position [86, 0]
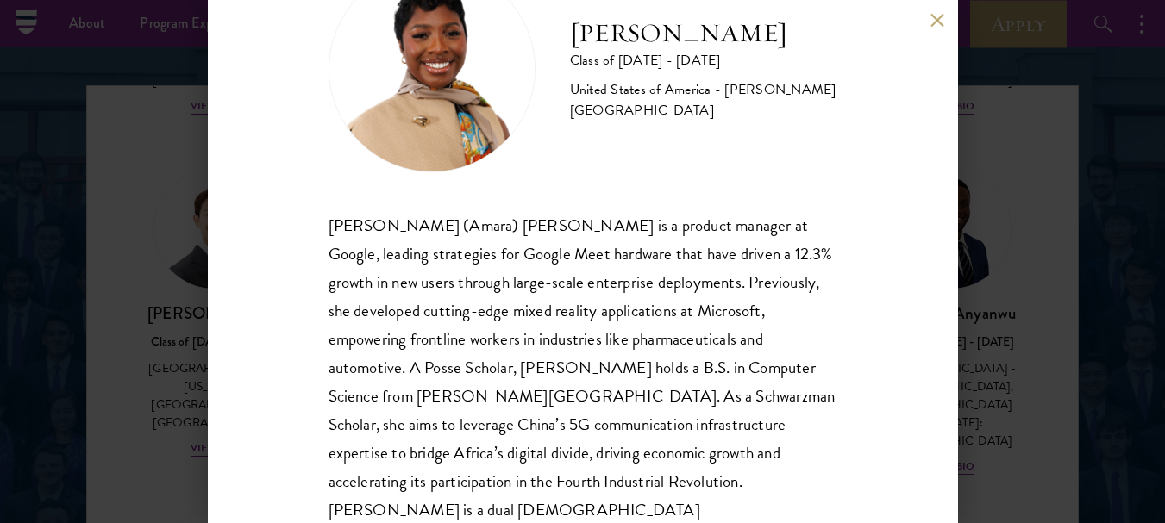
click at [935, 16] on button at bounding box center [937, 20] width 15 height 15
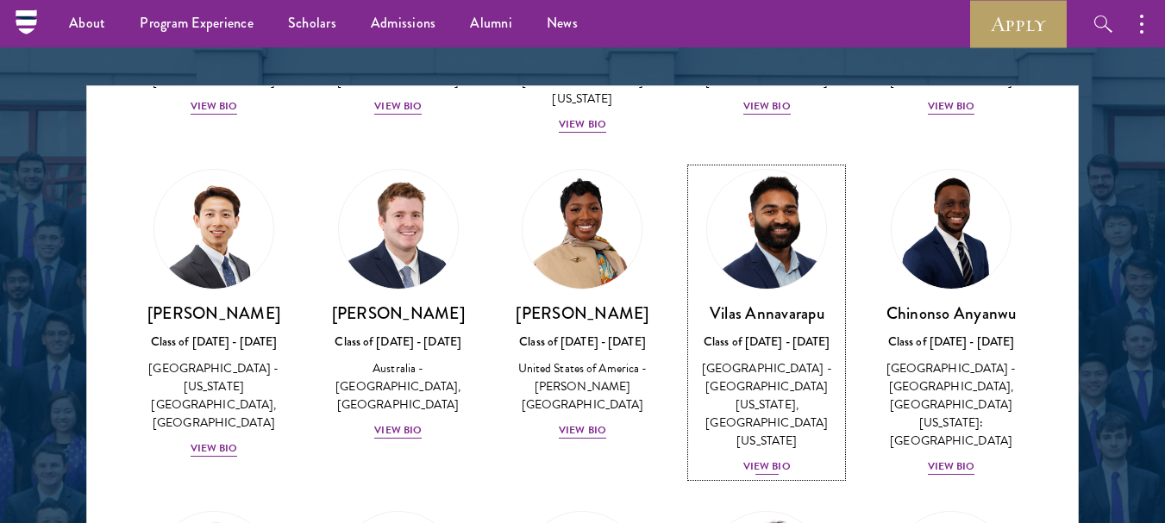
click at [741, 244] on img at bounding box center [766, 229] width 131 height 131
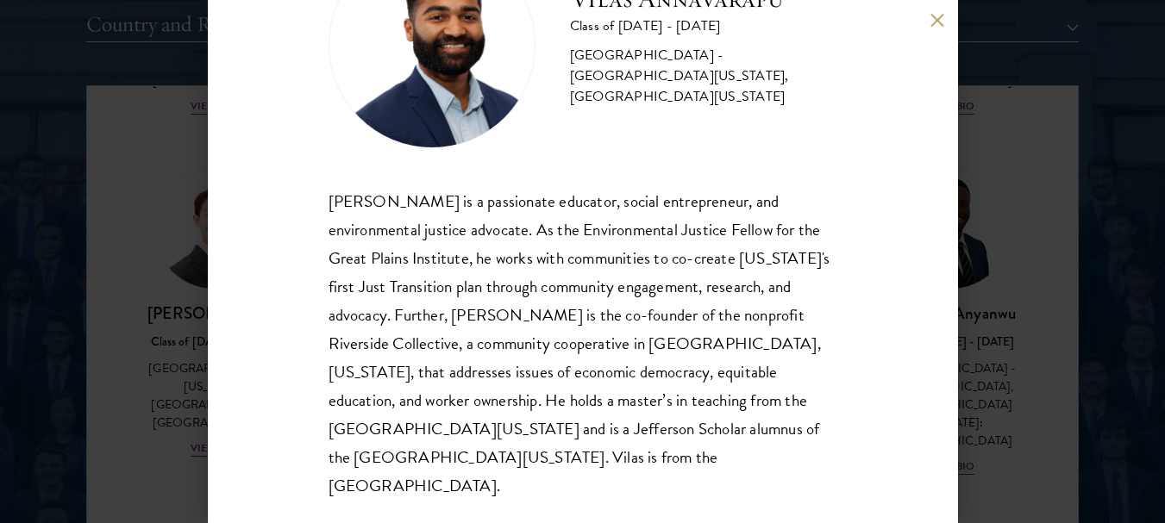
scroll to position [2255, 0]
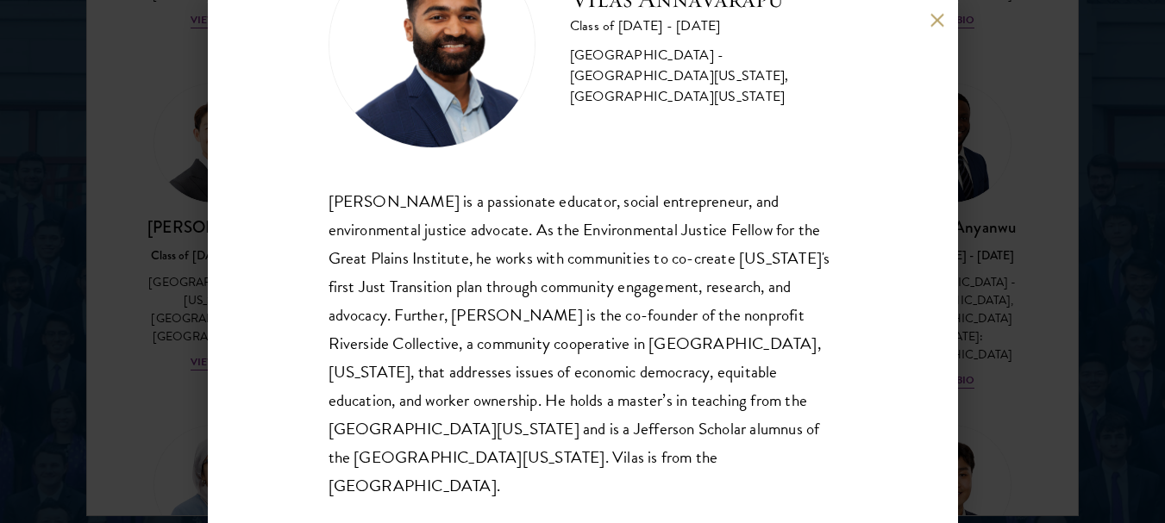
click at [931, 21] on button at bounding box center [937, 20] width 15 height 15
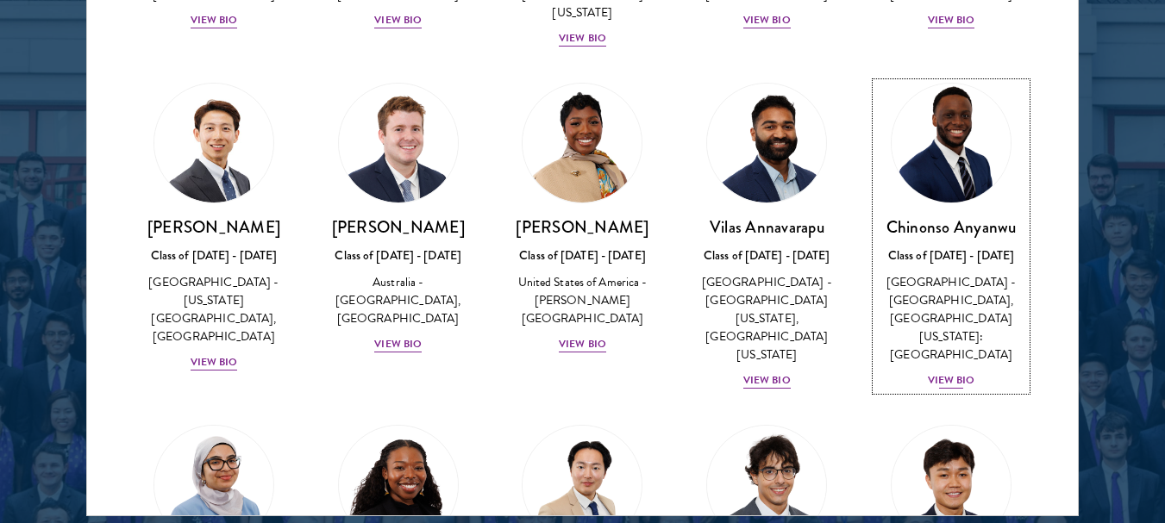
click at [959, 188] on img at bounding box center [950, 143] width 131 height 131
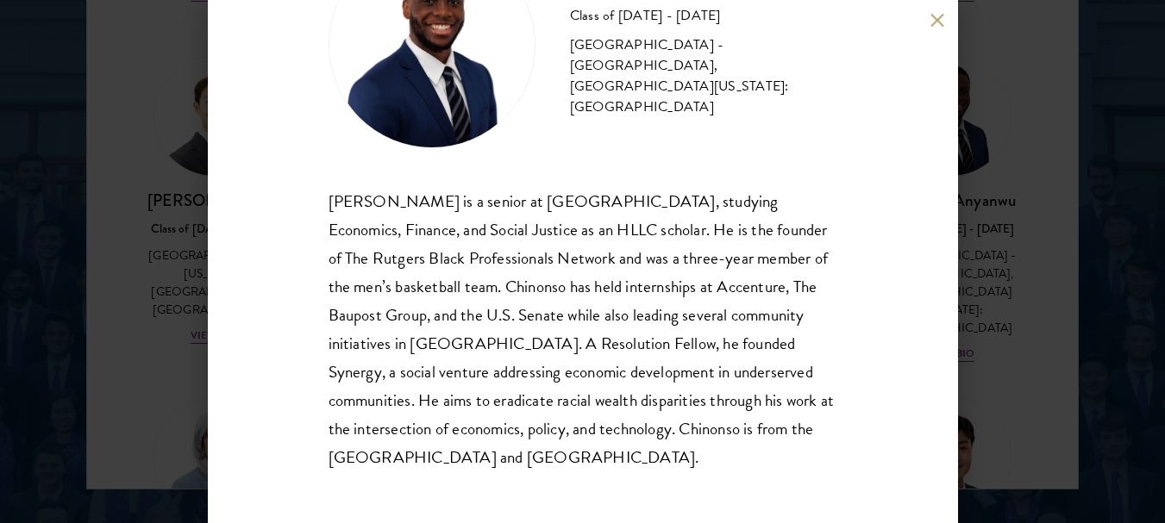
scroll to position [2341, 0]
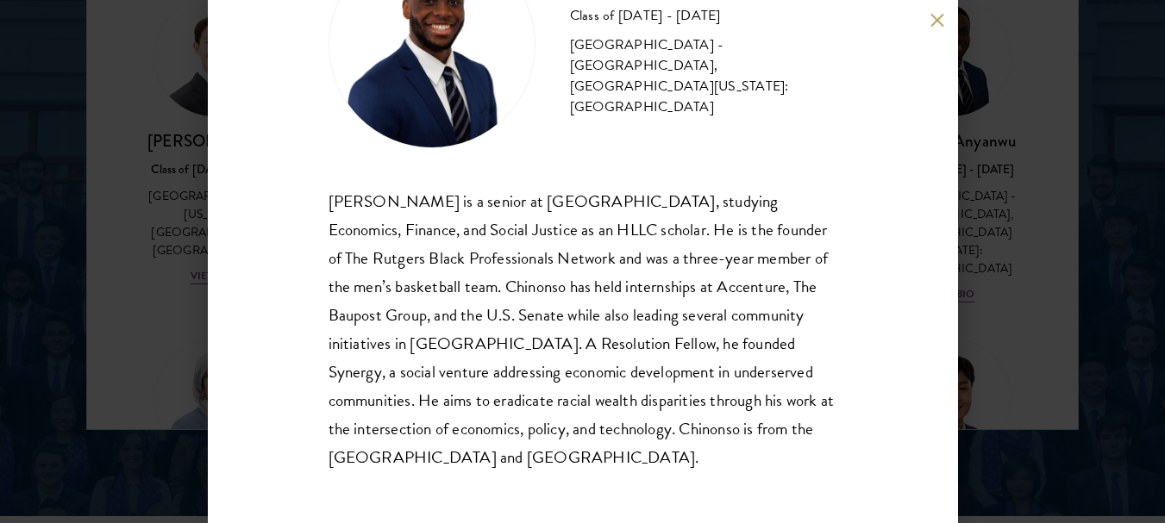
click at [932, 22] on button at bounding box center [937, 20] width 15 height 15
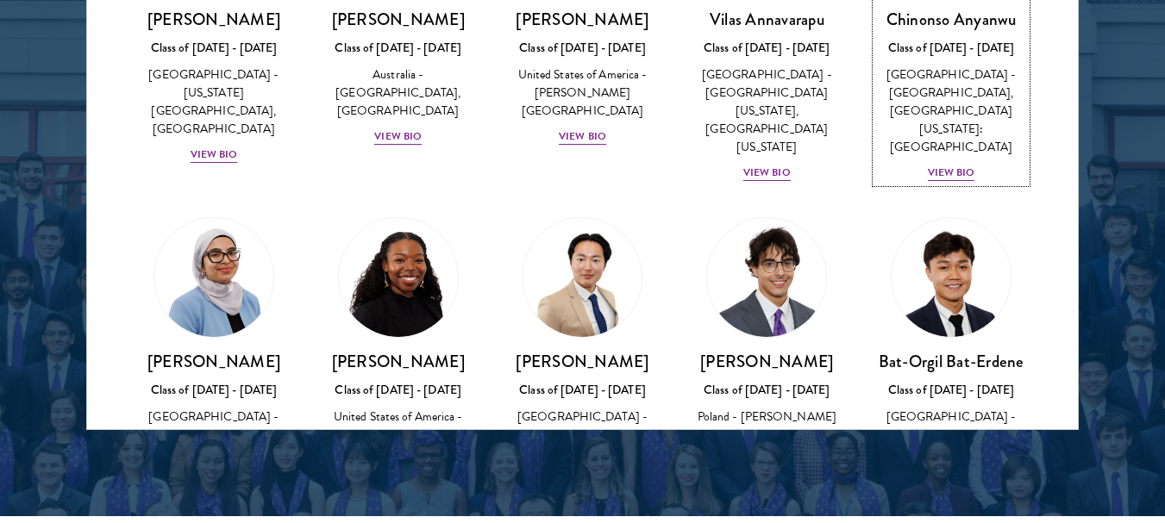
scroll to position [808, 0]
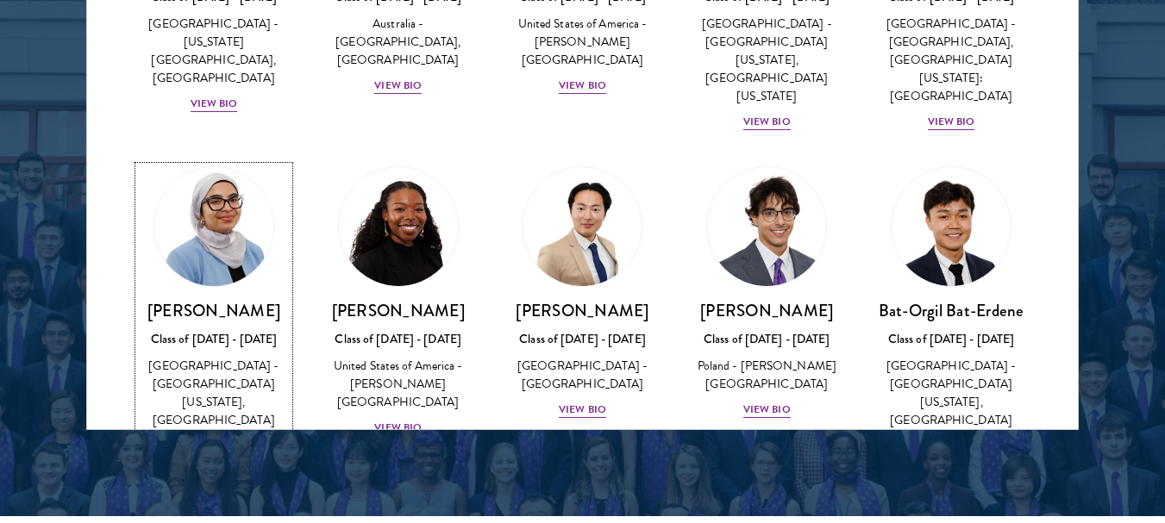
click at [223, 225] on img at bounding box center [213, 226] width 131 height 131
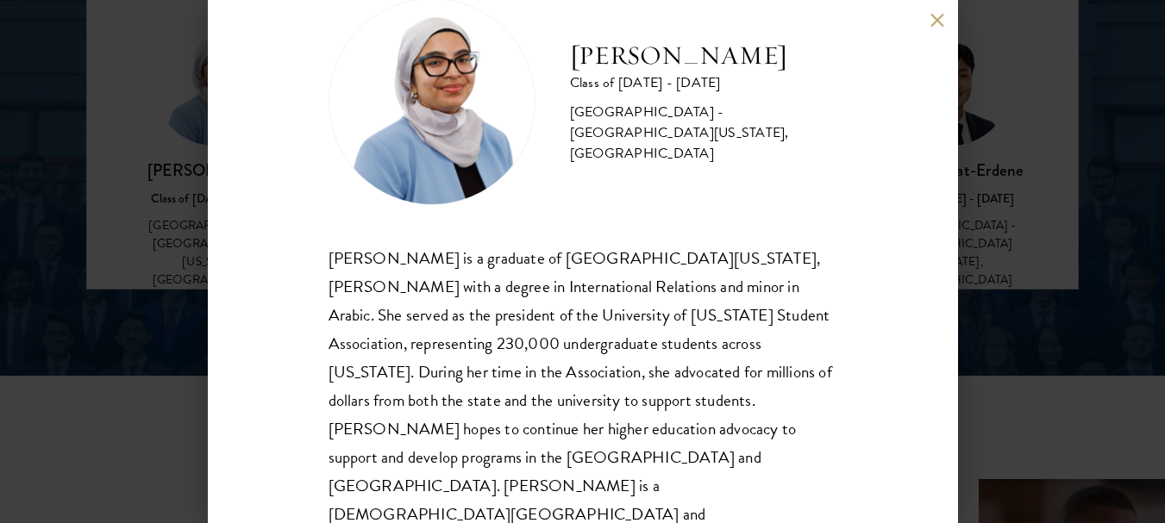
scroll to position [2513, 0]
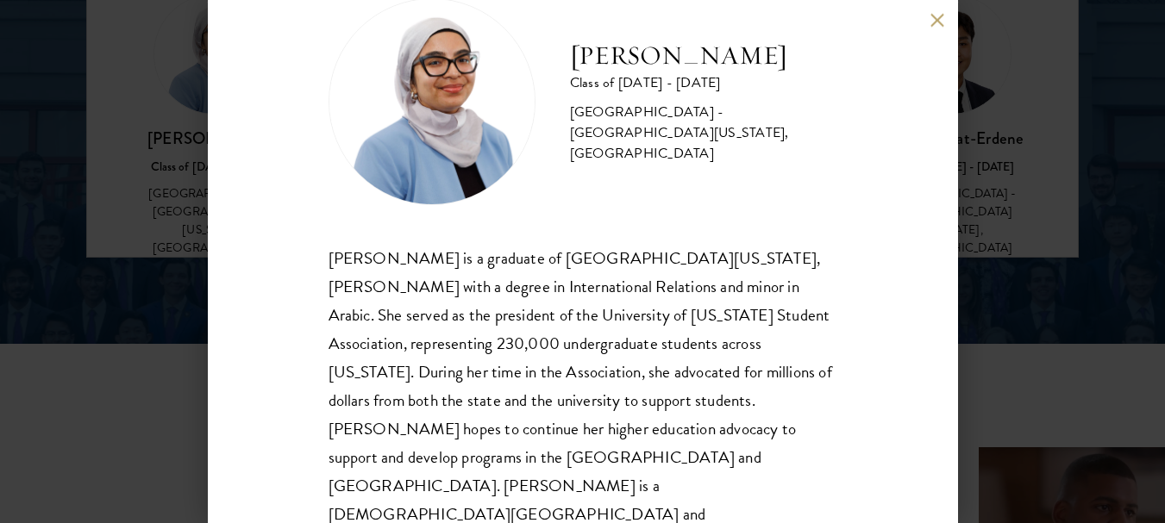
click at [934, 21] on button at bounding box center [937, 20] width 15 height 15
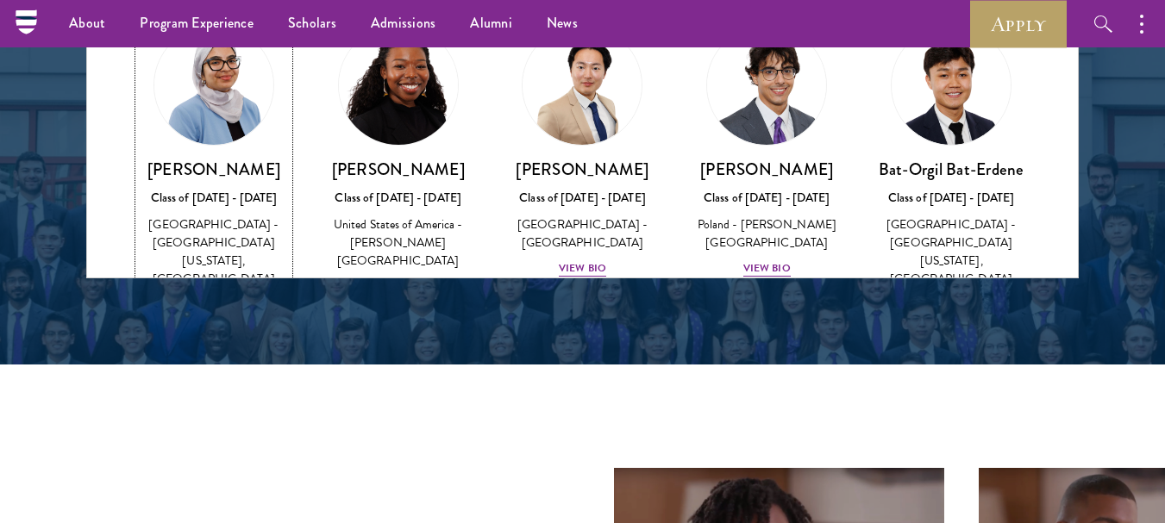
scroll to position [808, 0]
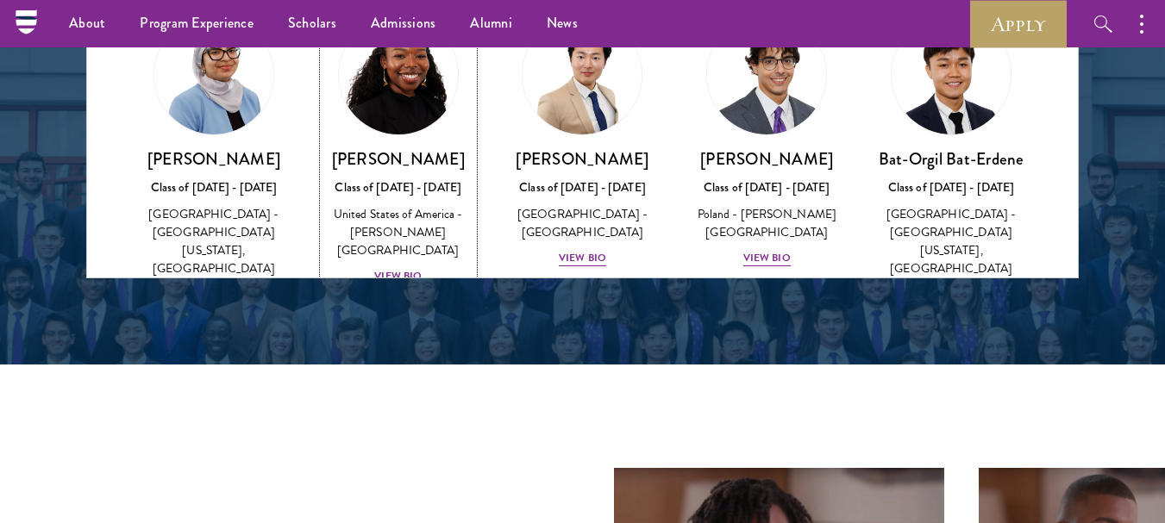
click at [396, 85] on img at bounding box center [398, 74] width 131 height 131
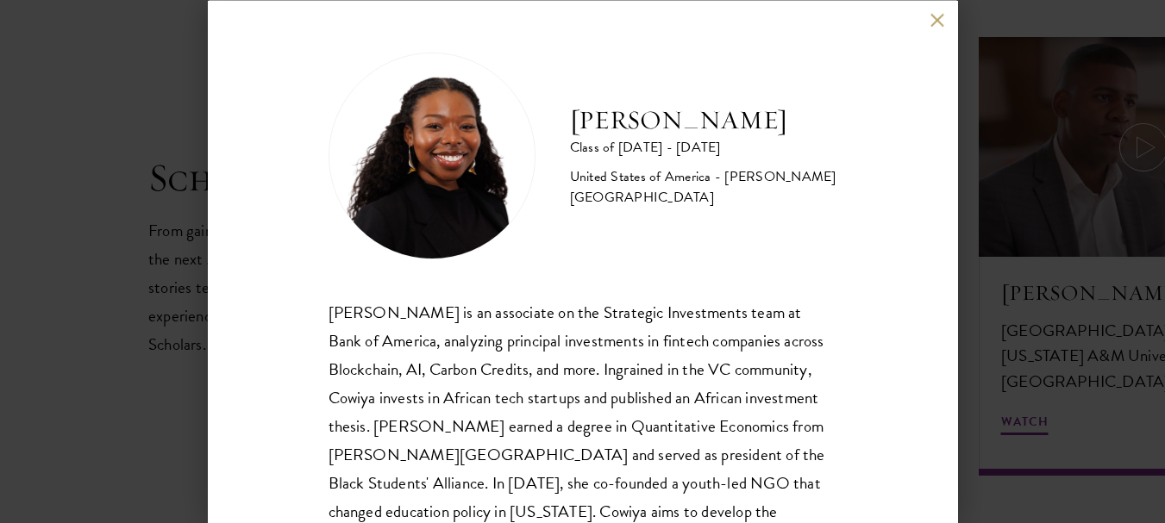
click at [937, 22] on button at bounding box center [937, 20] width 15 height 15
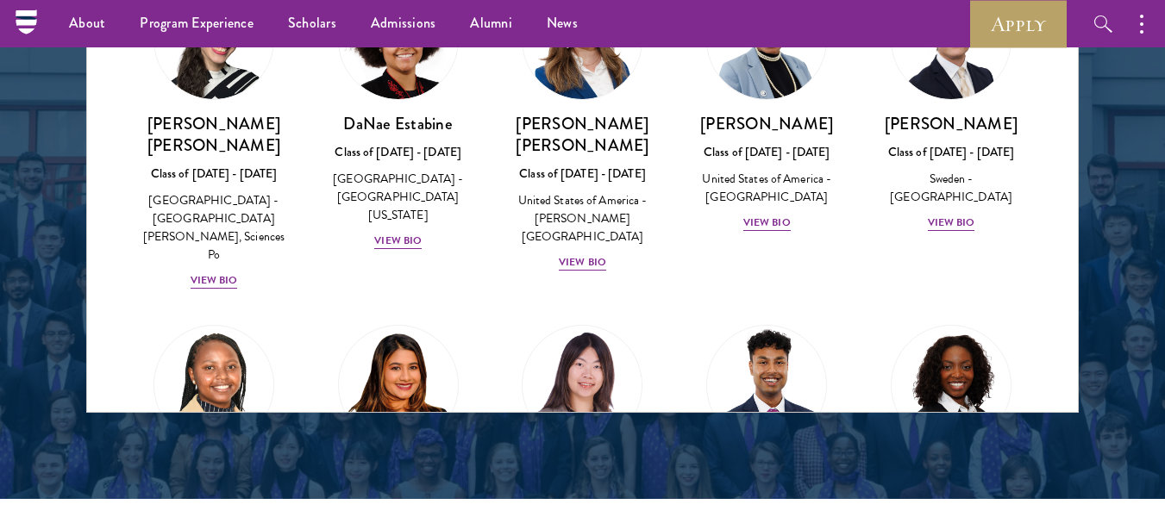
scroll to position [2360, 0]
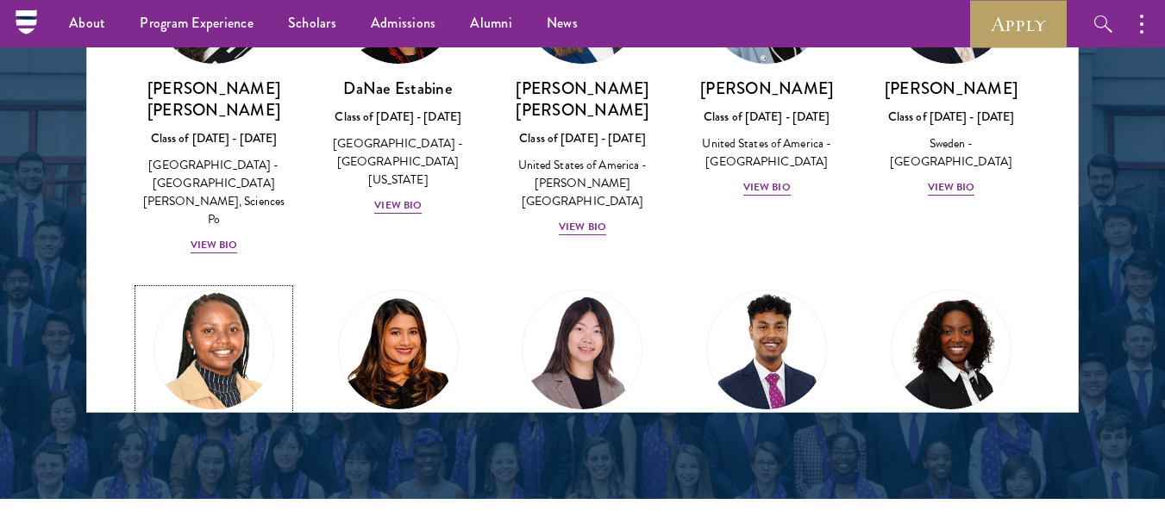
click at [231, 285] on img at bounding box center [213, 350] width 131 height 131
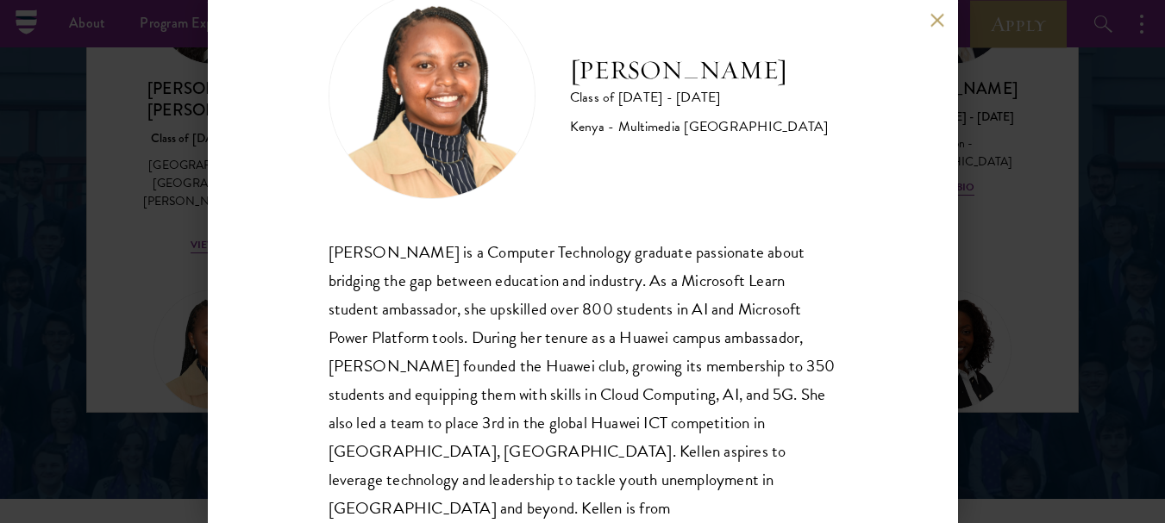
scroll to position [82, 0]
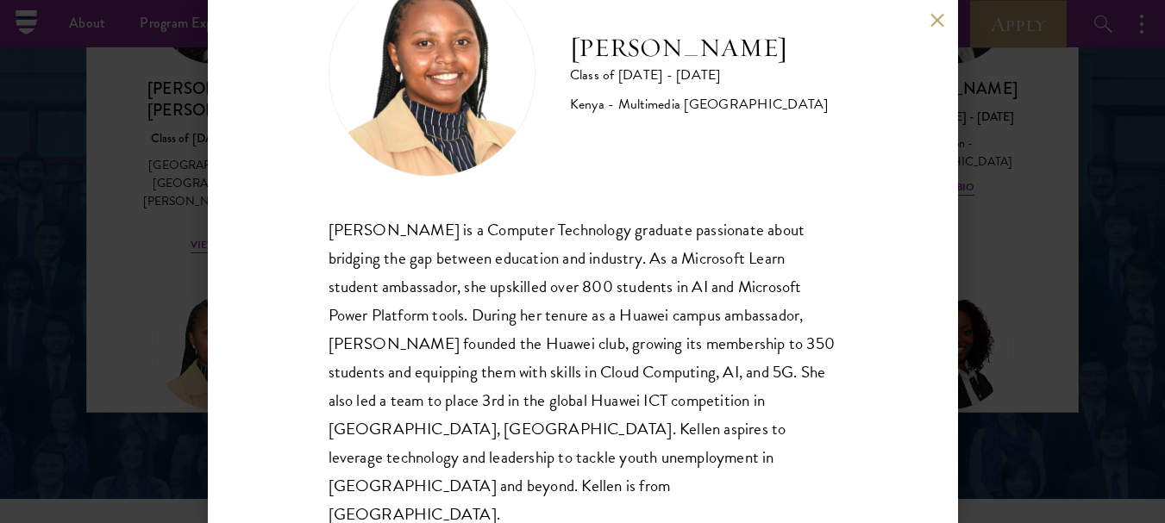
click at [935, 28] on div "[PERSON_NAME] Class of [DATE] - [DATE] [GEOGRAPHIC_DATA] - Multimedia [GEOGRAPH…" at bounding box center [583, 261] width 750 height 523
click at [936, 22] on button at bounding box center [937, 20] width 15 height 15
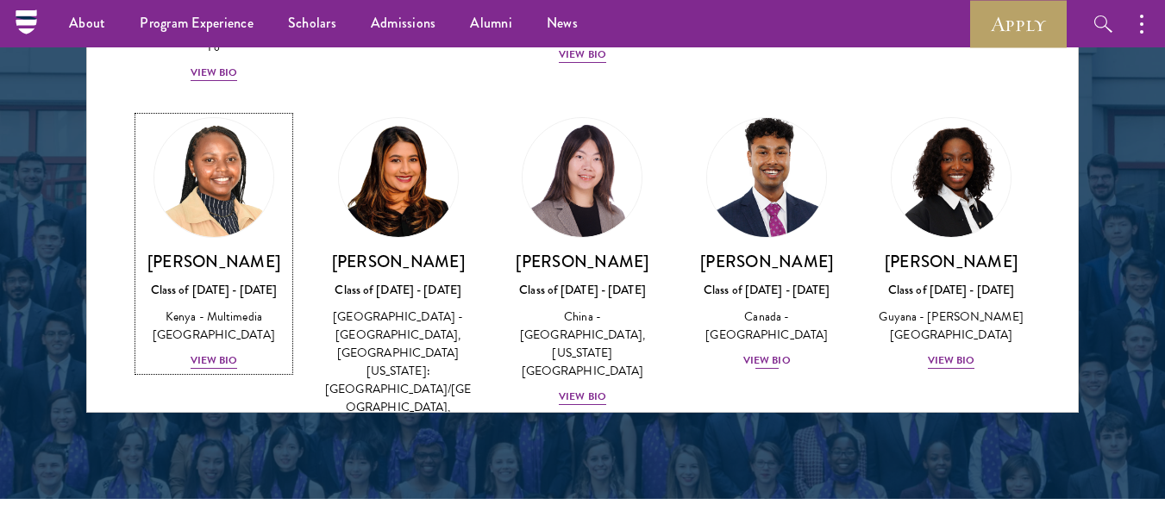
scroll to position [2791, 0]
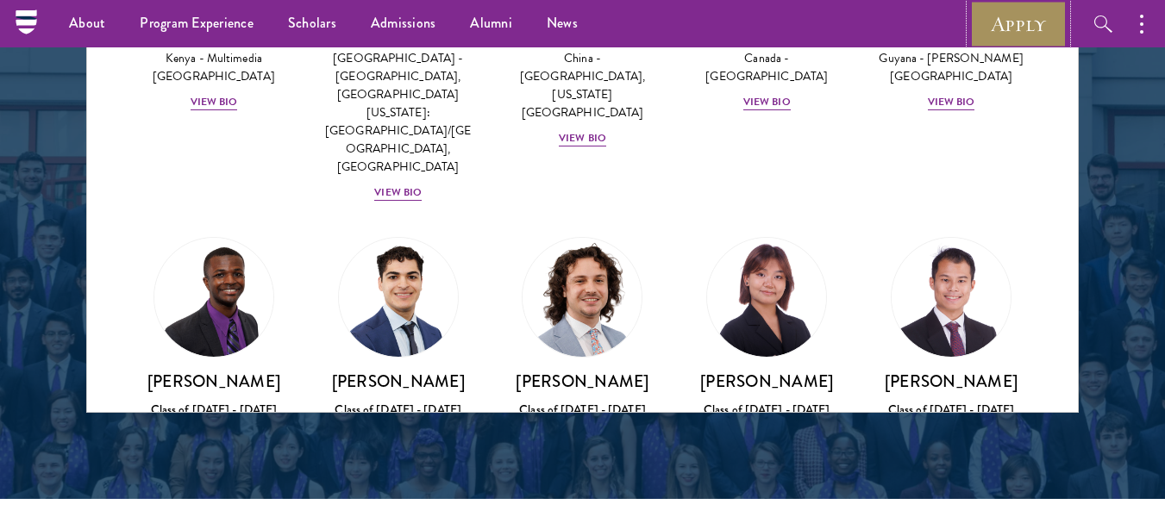
click at [1015, 21] on link "Apply" at bounding box center [1018, 23] width 97 height 47
